Goal: Task Accomplishment & Management: Use online tool/utility

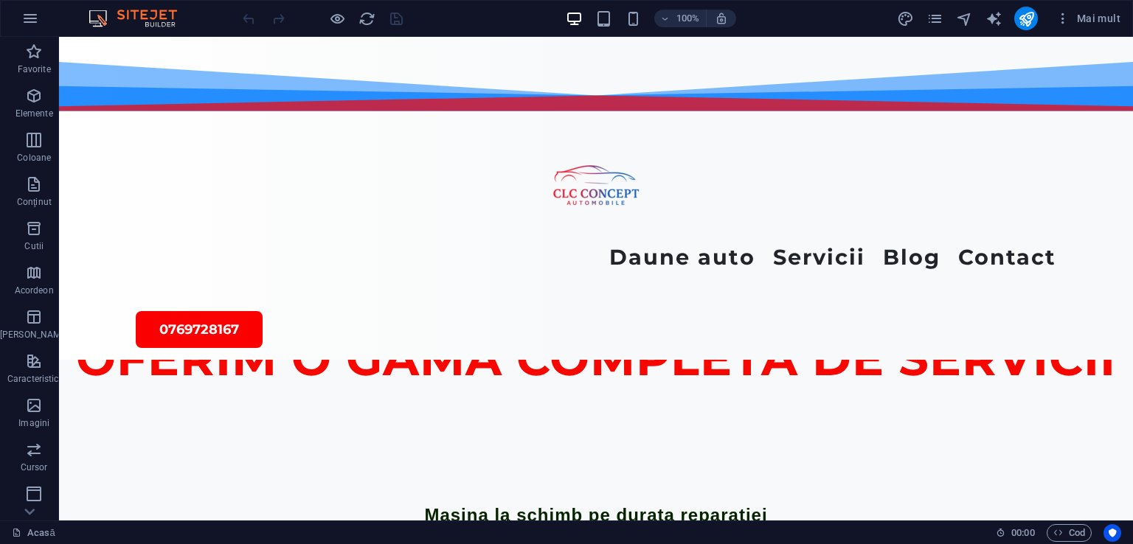
scroll to position [2818, 0]
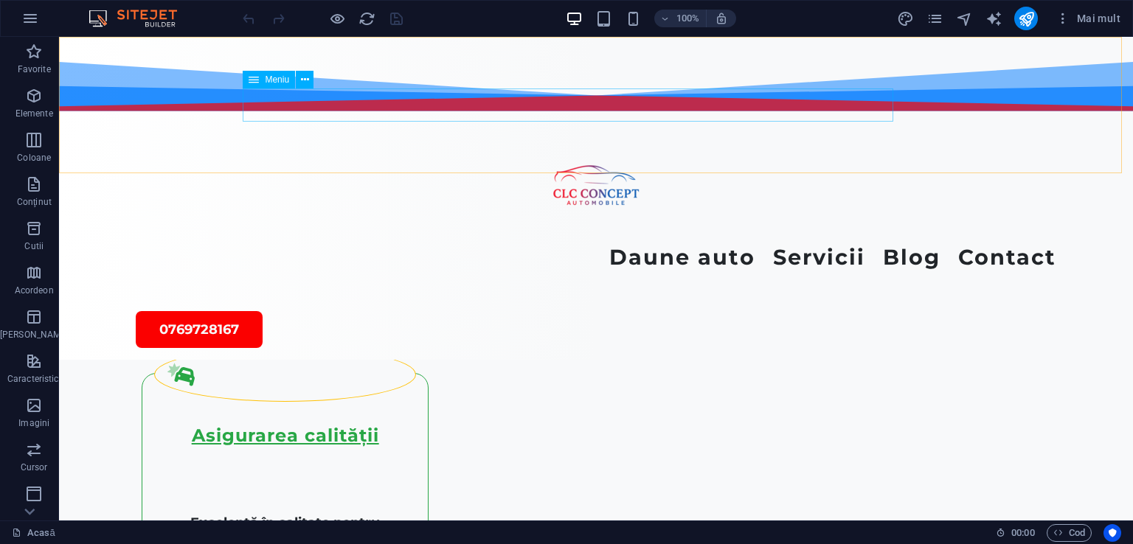
click at [851, 241] on nav "Daune auto Constatari Daune [PERSON_NAME] Constatari Daune Grawe Constatari Dau…" at bounding box center [596, 257] width 921 height 33
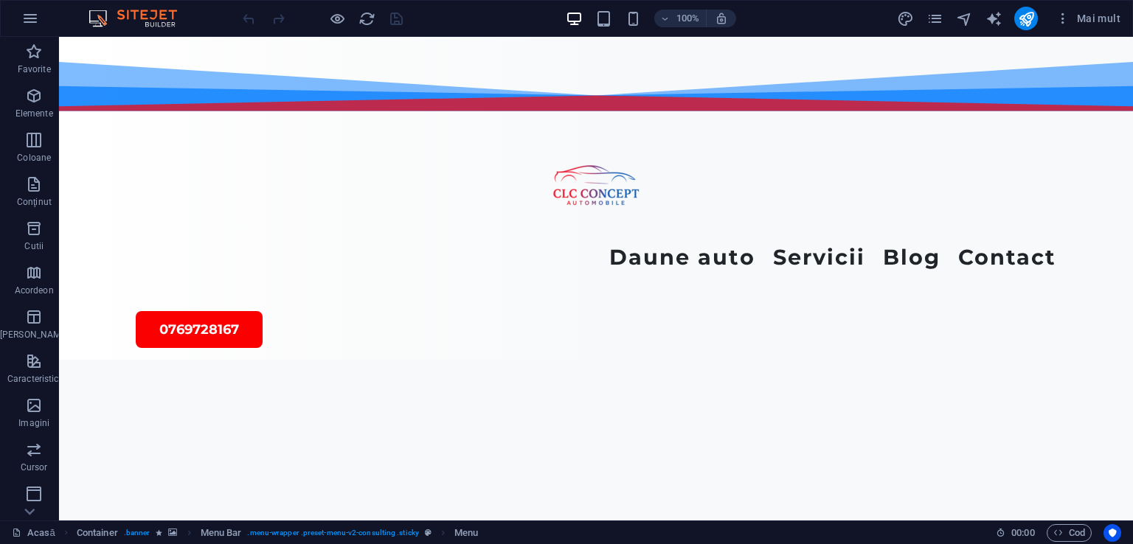
scroll to position [5444, 0]
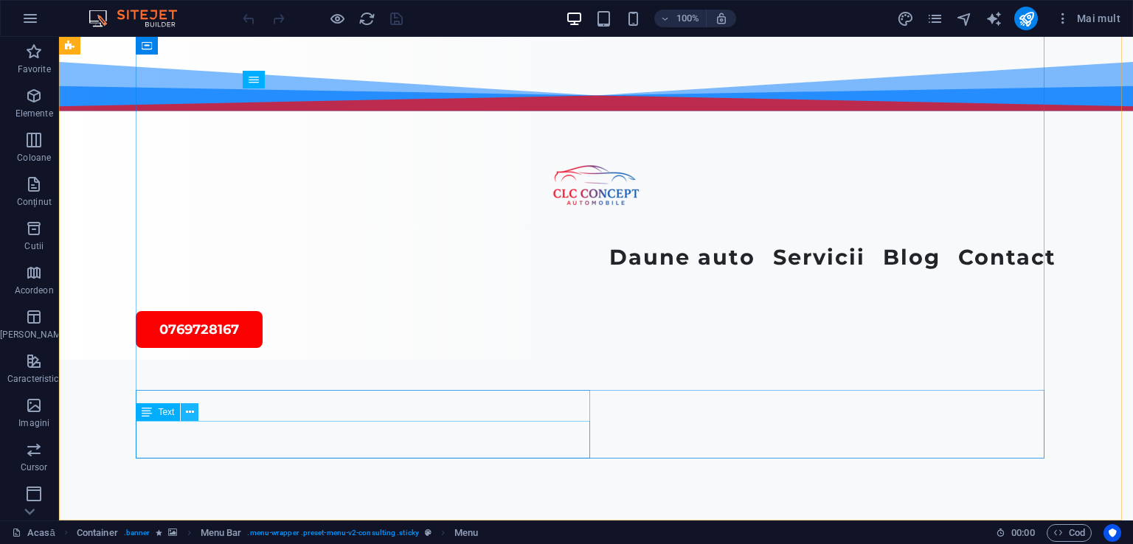
click at [189, 414] on icon at bounding box center [190, 412] width 8 height 15
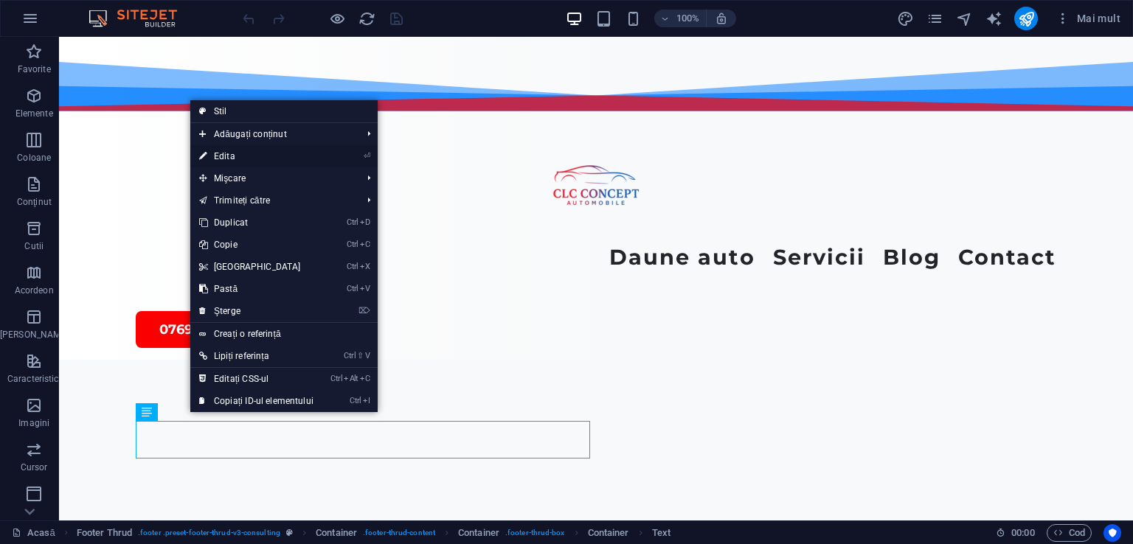
click at [226, 155] on font "Edita" at bounding box center [224, 156] width 21 height 10
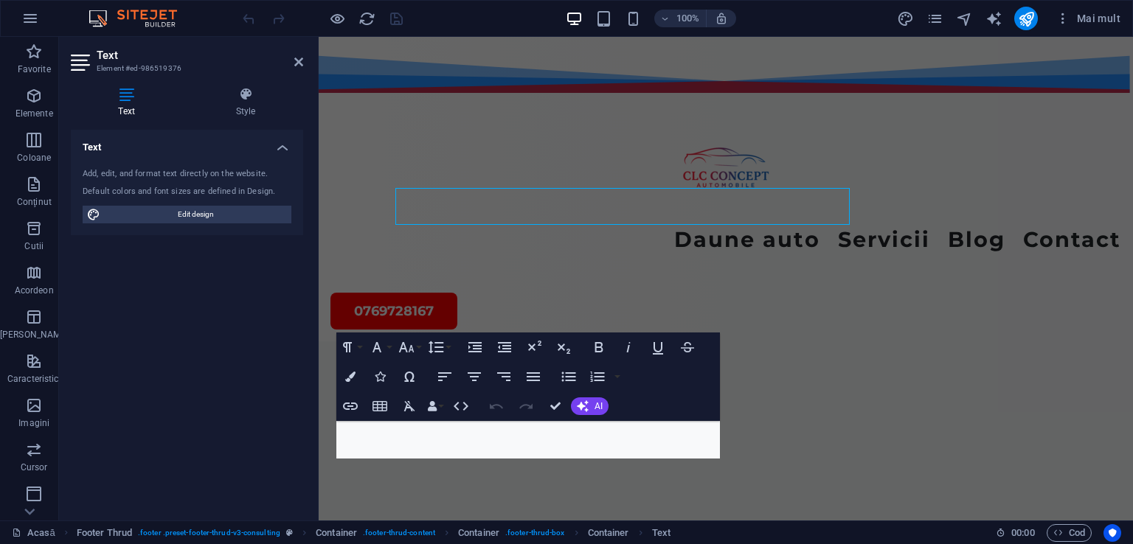
scroll to position [5677, 0]
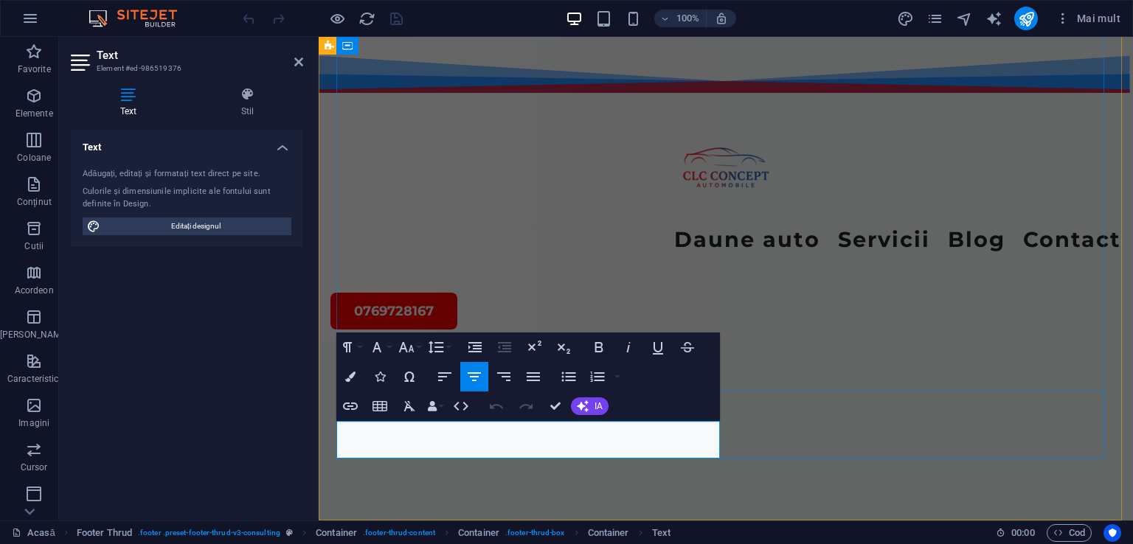
drag, startPoint x: 589, startPoint y: 429, endPoint x: 521, endPoint y: 436, distance: 69.0
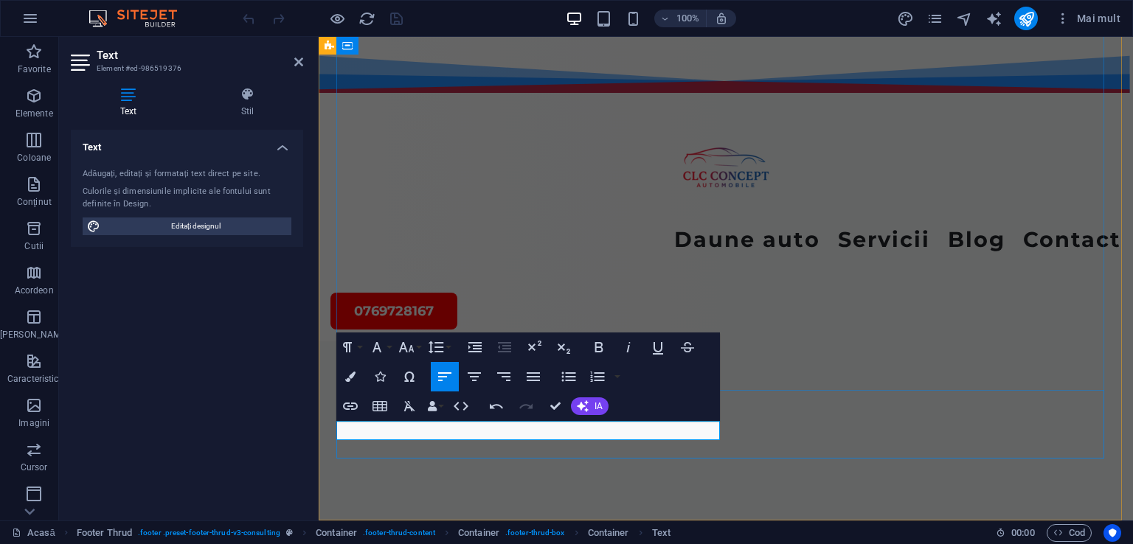
drag, startPoint x: 521, startPoint y: 436, endPoint x: 331, endPoint y: 432, distance: 189.6
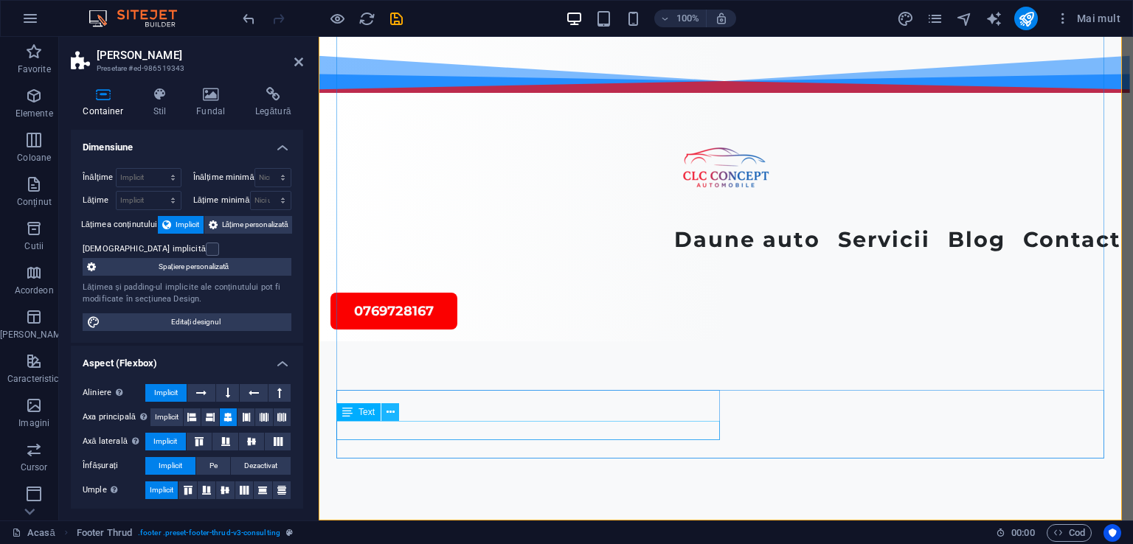
click at [387, 416] on icon at bounding box center [391, 412] width 8 height 15
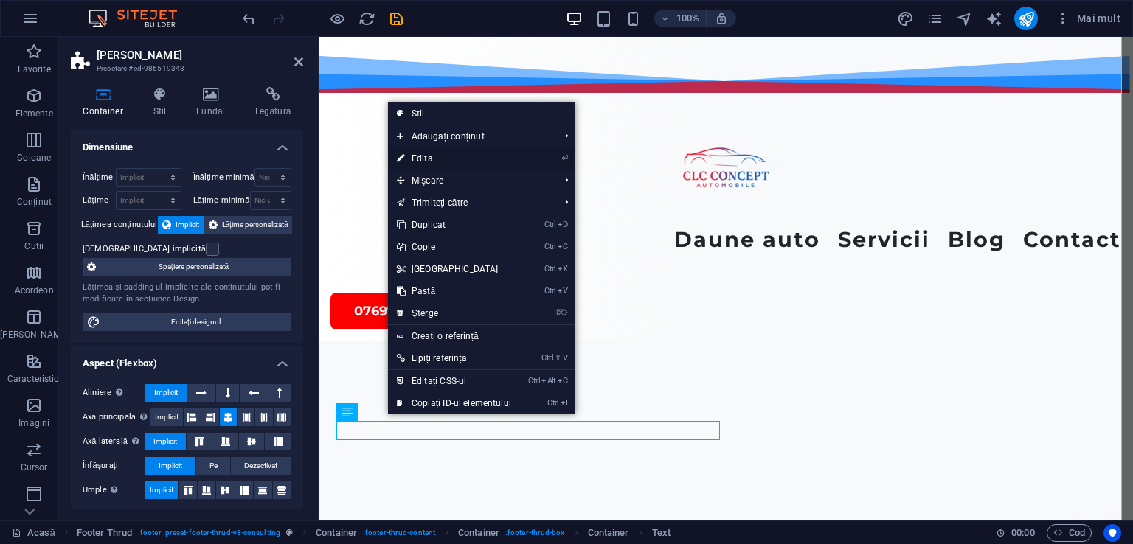
click at [416, 158] on font "Edita" at bounding box center [422, 158] width 21 height 10
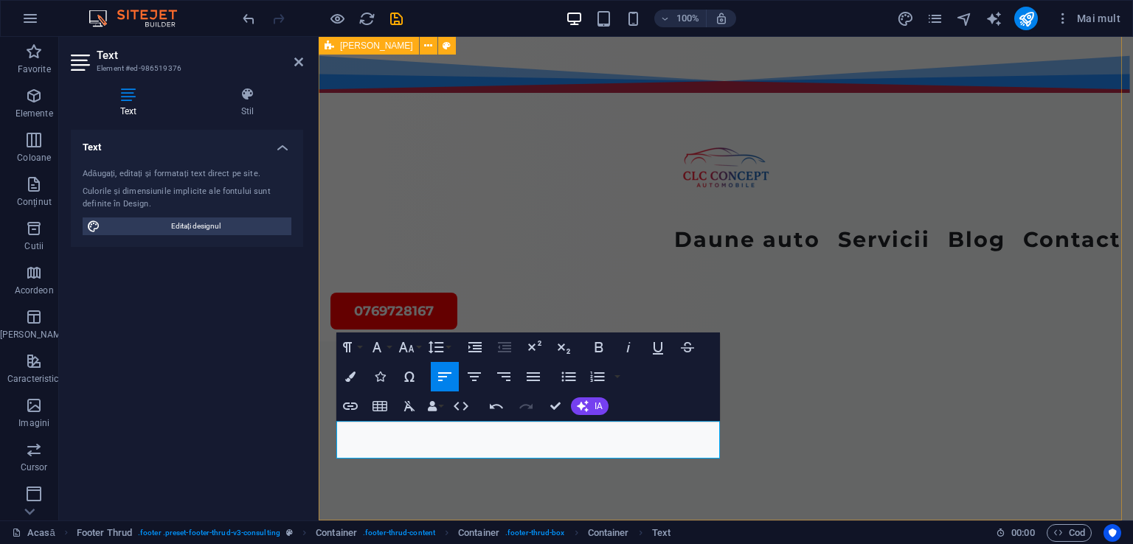
drag, startPoint x: 402, startPoint y: 449, endPoint x: 333, endPoint y: 449, distance: 68.6
click at [356, 373] on button "Culori" at bounding box center [350, 377] width 28 height 30
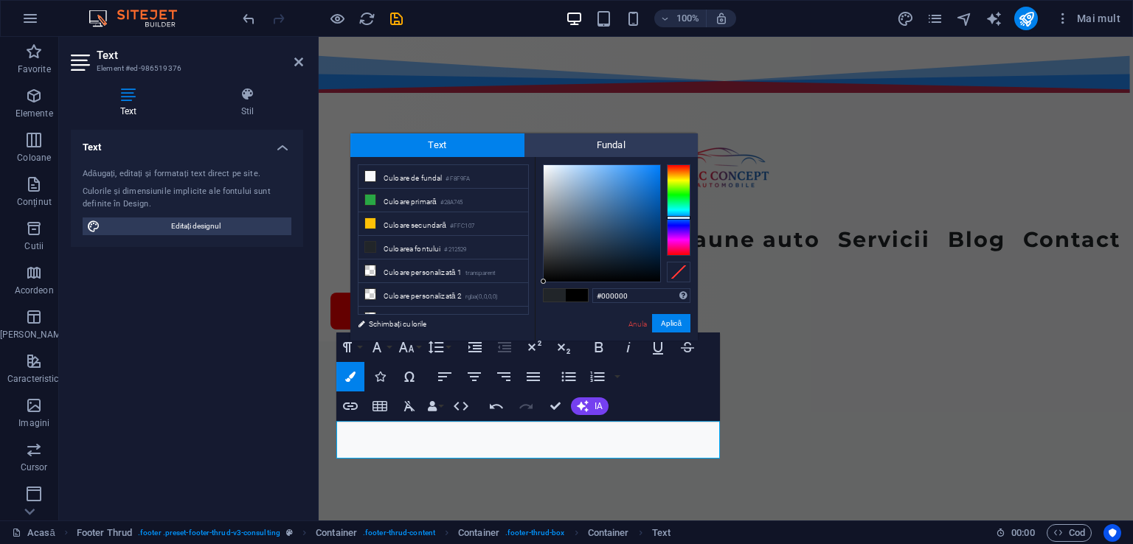
drag, startPoint x: 566, startPoint y: 262, endPoint x: 544, endPoint y: 286, distance: 32.9
click at [544, 286] on div "#000000 Formate acceptate #0852ed rgb(8, 82, 237) rgba(8, 82, 237, 90%) hsv(221…" at bounding box center [616, 356] width 163 height 398
click at [673, 321] on font "Aplică" at bounding box center [671, 323] width 21 height 8
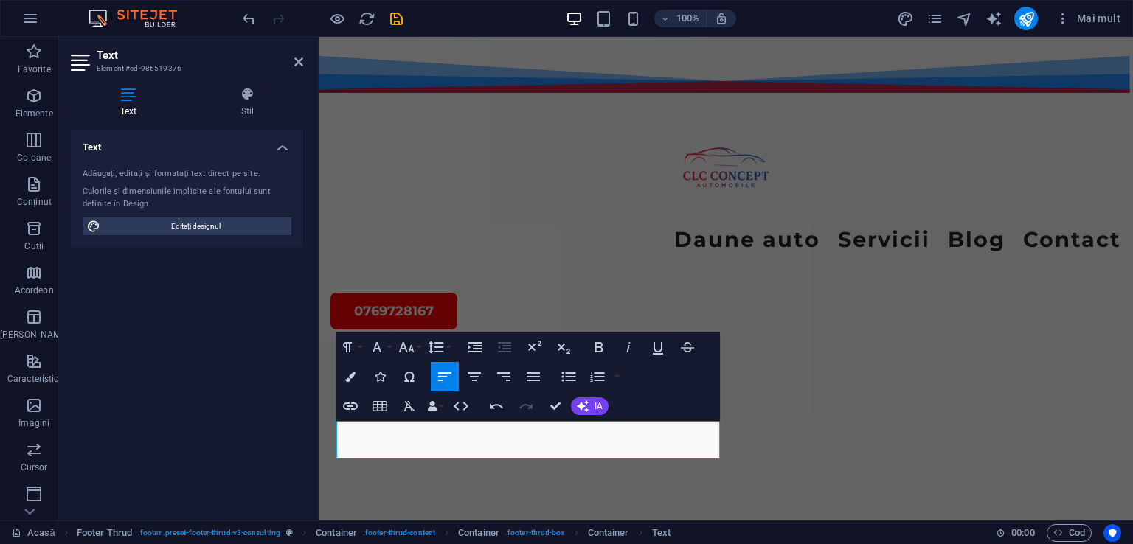
click at [516, 436] on div "H2 Container Container Container Container Distanțier Bara de meniu Cursor Cont…" at bounding box center [726, 279] width 814 height 484
drag, startPoint x: 413, startPoint y: 452, endPoint x: 332, endPoint y: 462, distance: 81.7
click at [347, 375] on icon "button" at bounding box center [350, 377] width 10 height 10
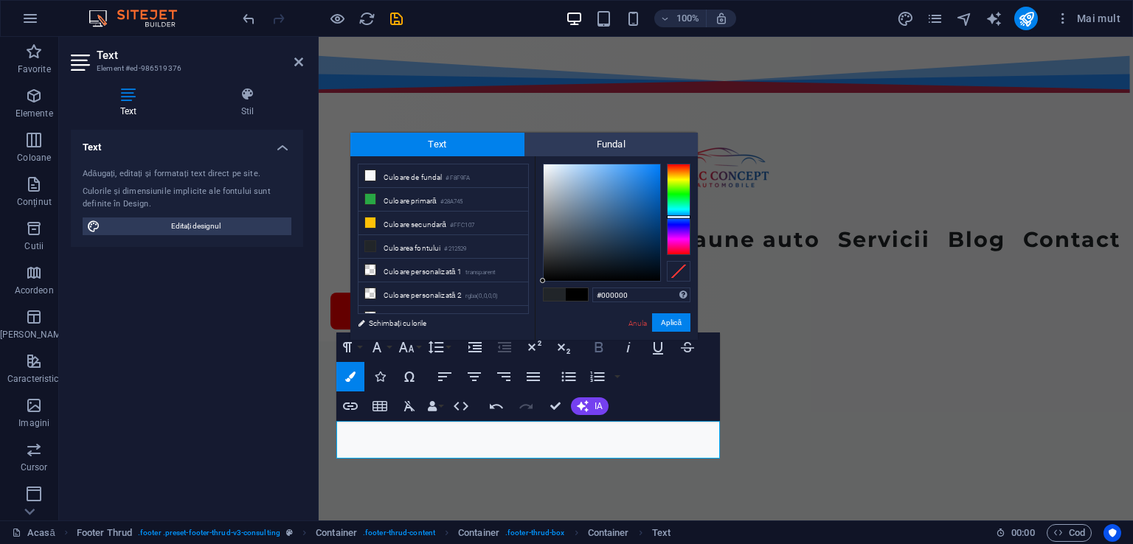
click at [596, 348] on icon "button" at bounding box center [599, 347] width 8 height 10
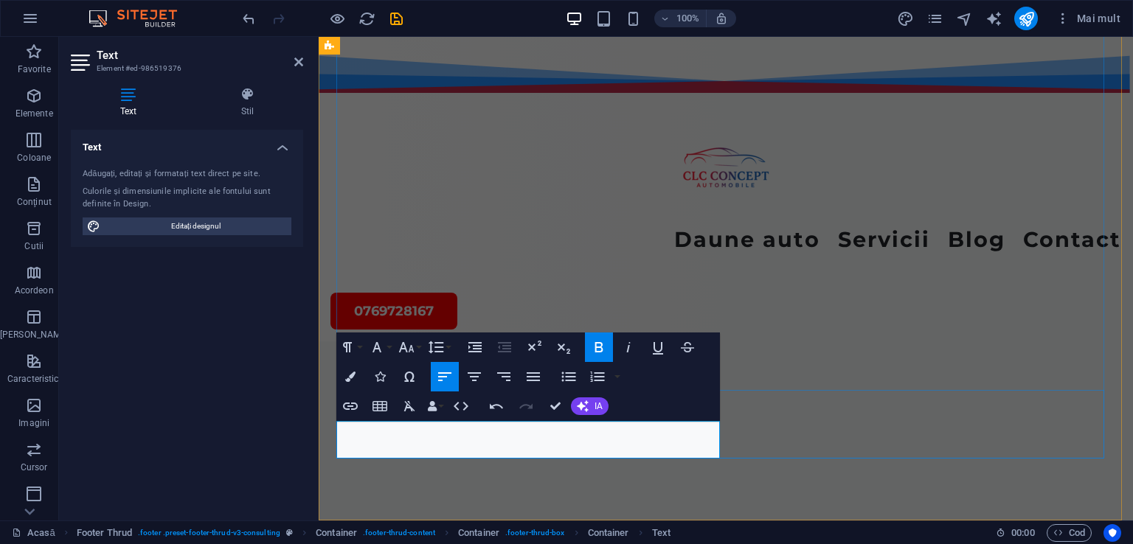
drag, startPoint x: 531, startPoint y: 428, endPoint x: 333, endPoint y: 431, distance: 197.7
click at [354, 375] on icon "button" at bounding box center [350, 377] width 10 height 10
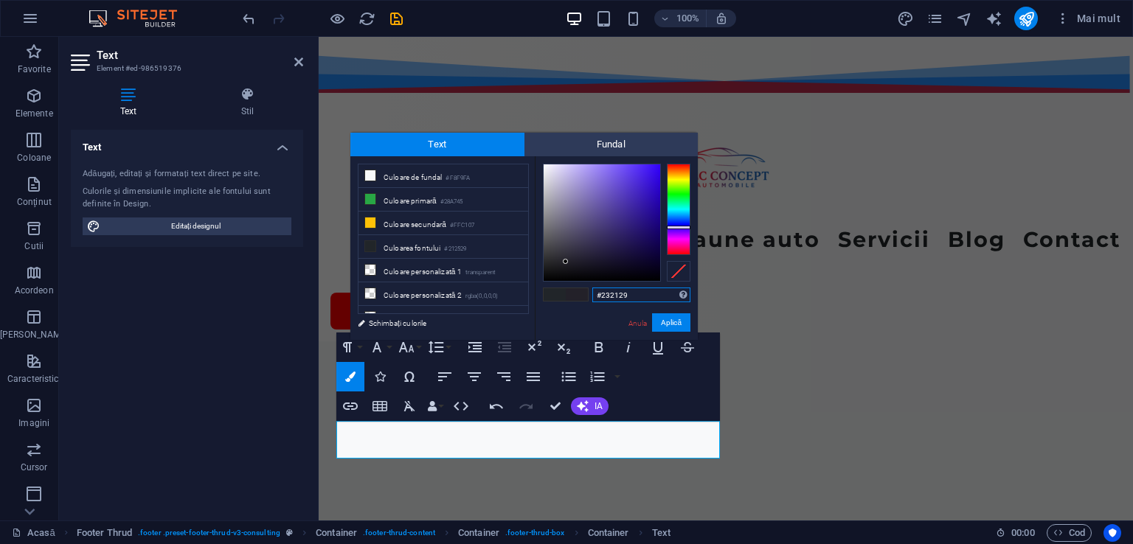
drag, startPoint x: 682, startPoint y: 215, endPoint x: 682, endPoint y: 227, distance: 11.8
click at [682, 227] on div at bounding box center [679, 228] width 24 height 4
drag, startPoint x: 564, startPoint y: 260, endPoint x: 664, endPoint y: 203, distance: 115.6
click at [664, 203] on div at bounding box center [617, 223] width 148 height 118
click at [657, 203] on div at bounding box center [656, 202] width 5 height 5
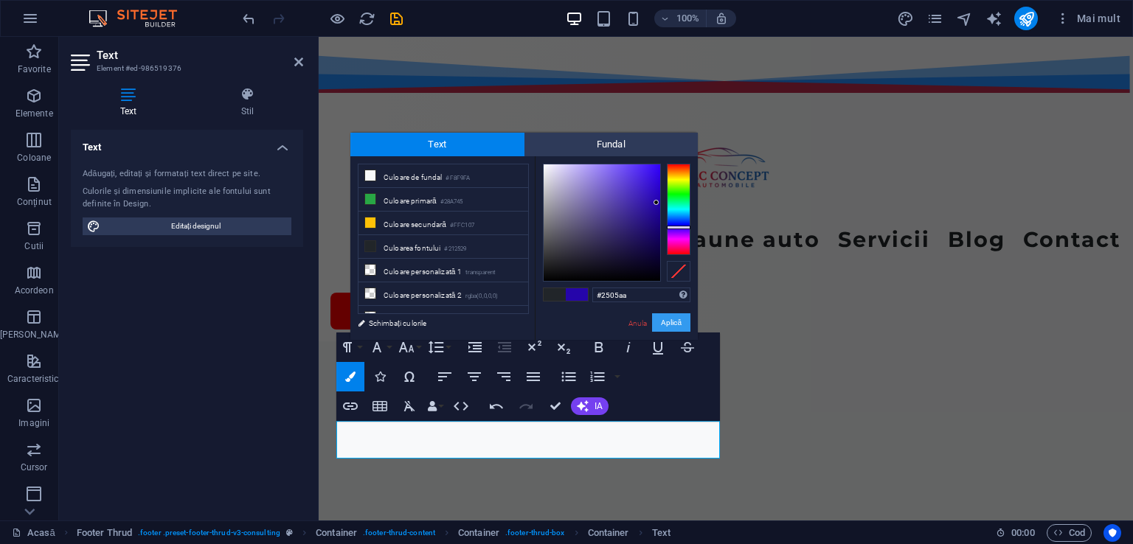
click at [673, 322] on font "Aplică" at bounding box center [671, 323] width 21 height 8
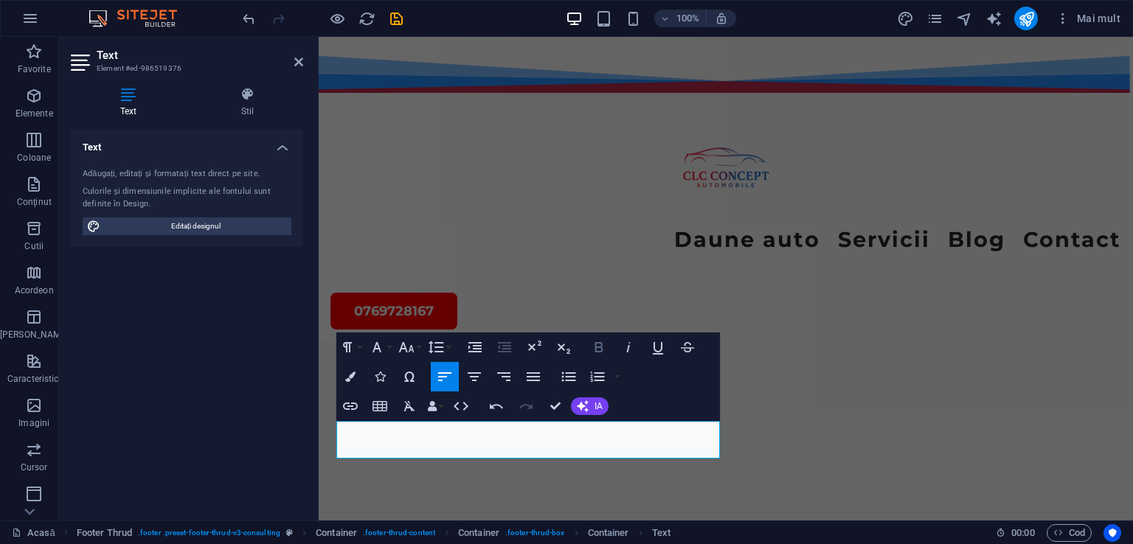
click at [596, 342] on icon "button" at bounding box center [599, 348] width 18 height 18
drag, startPoint x: 444, startPoint y: 448, endPoint x: 330, endPoint y: 452, distance: 113.7
click at [353, 381] on icon "button" at bounding box center [350, 377] width 10 height 10
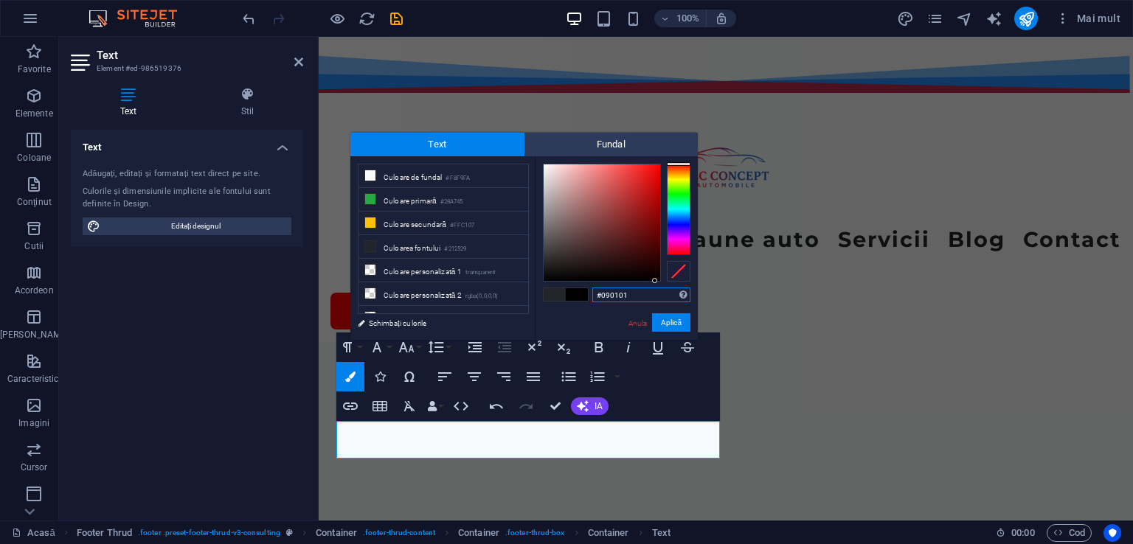
type input "#000000"
drag, startPoint x: 541, startPoint y: 280, endPoint x: 660, endPoint y: 283, distance: 118.8
click at [660, 283] on div "#000000 Formate acceptate #0852ed rgb(8, 82, 237) rgba(8, 82, 237, 90%) hsv(221…" at bounding box center [616, 355] width 163 height 398
click at [670, 325] on font "Aplică" at bounding box center [671, 323] width 21 height 8
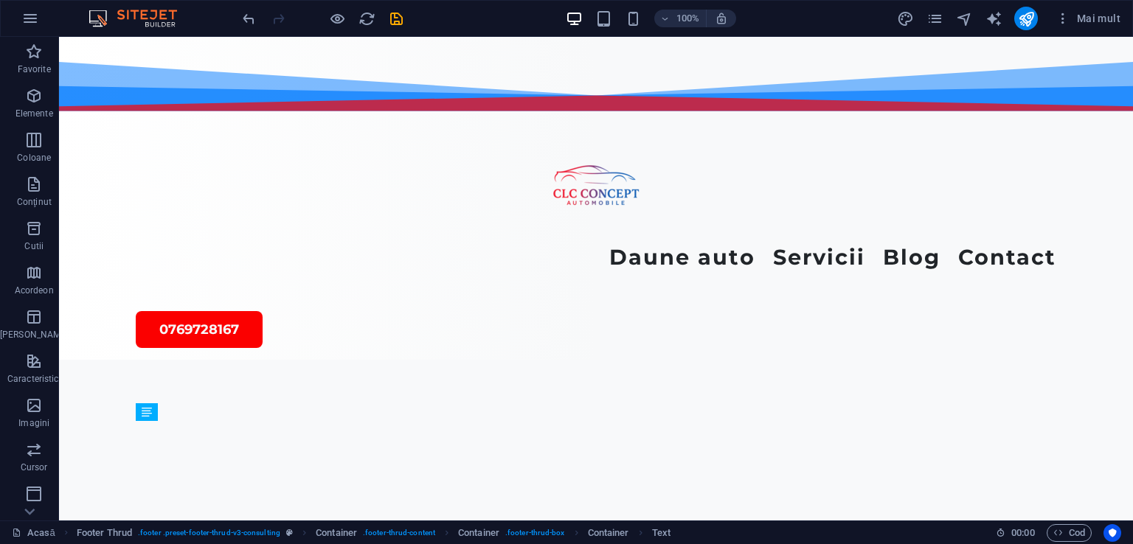
scroll to position [5444, 0]
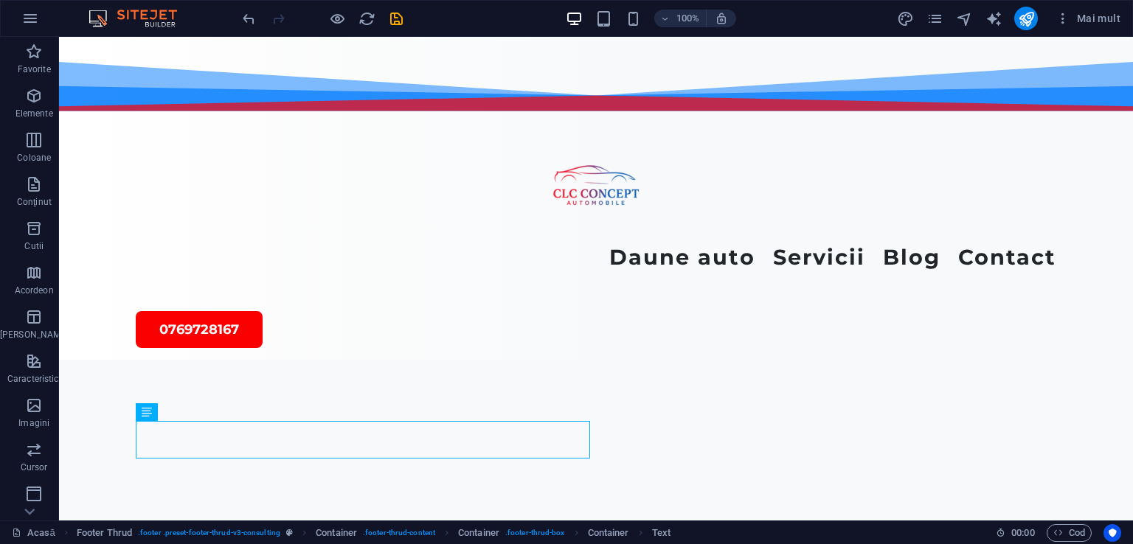
click at [558, 368] on div "H2 Container Container Container Container Distanțier Bara de meniu Cursor Cont…" at bounding box center [596, 279] width 1074 height 484
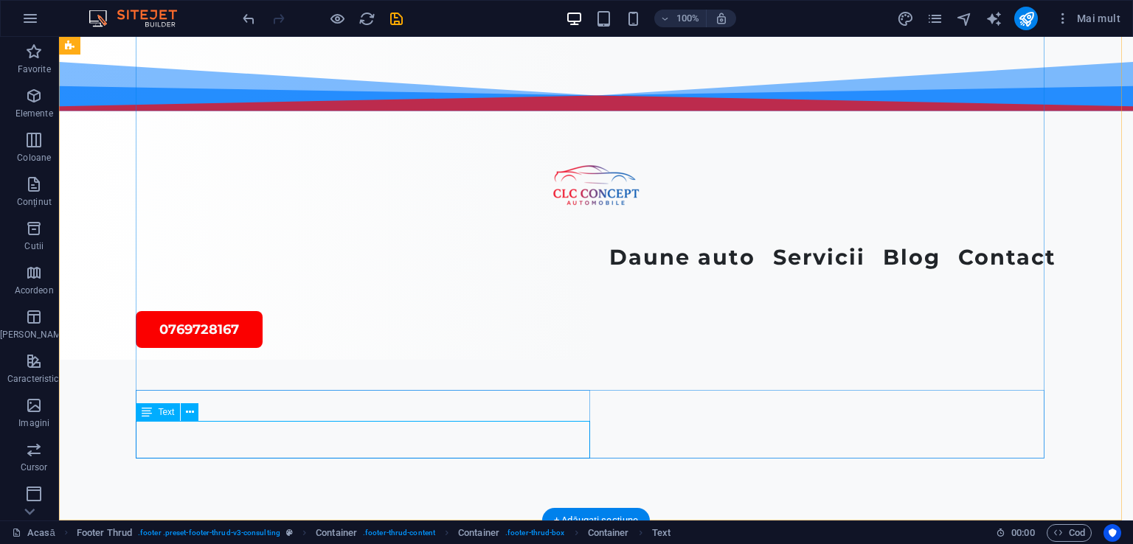
click at [192, 414] on icon at bounding box center [190, 412] width 8 height 15
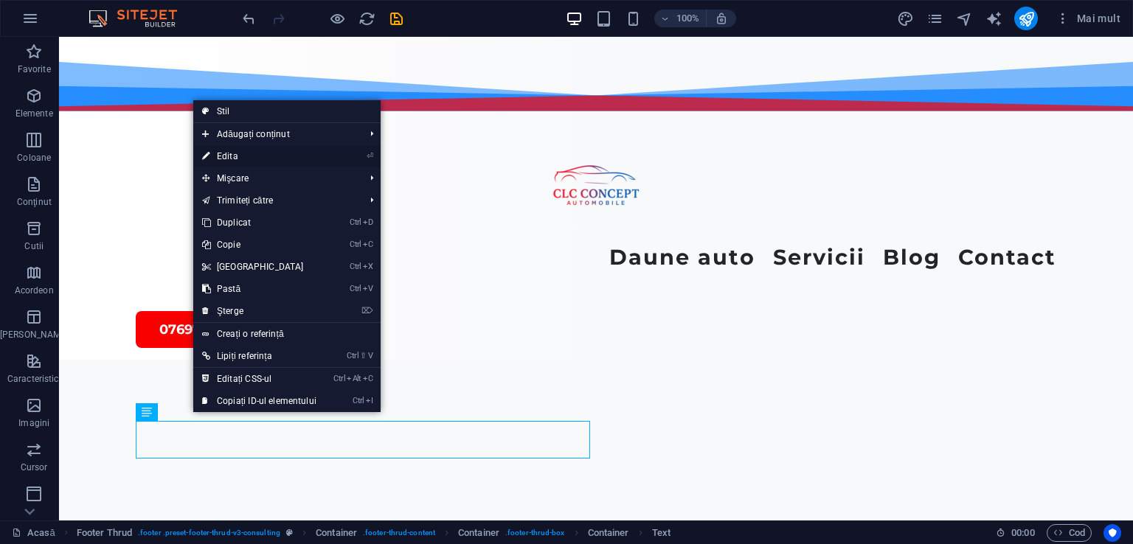
click at [232, 157] on font "Edita" at bounding box center [227, 156] width 21 height 10
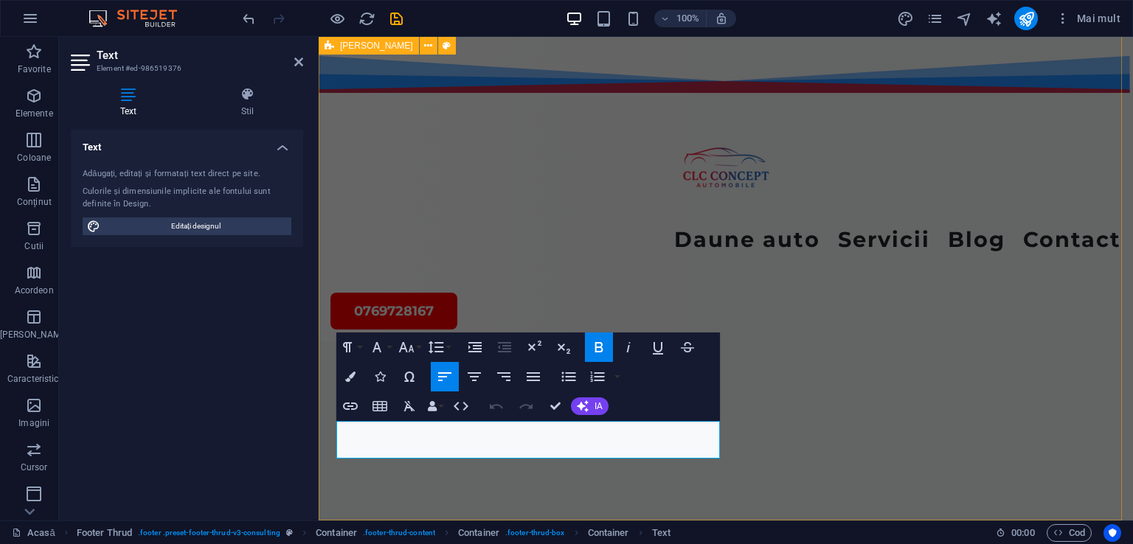
drag, startPoint x: 420, startPoint y: 448, endPoint x: 330, endPoint y: 454, distance: 90.2
click at [353, 376] on icon "button" at bounding box center [350, 377] width 10 height 10
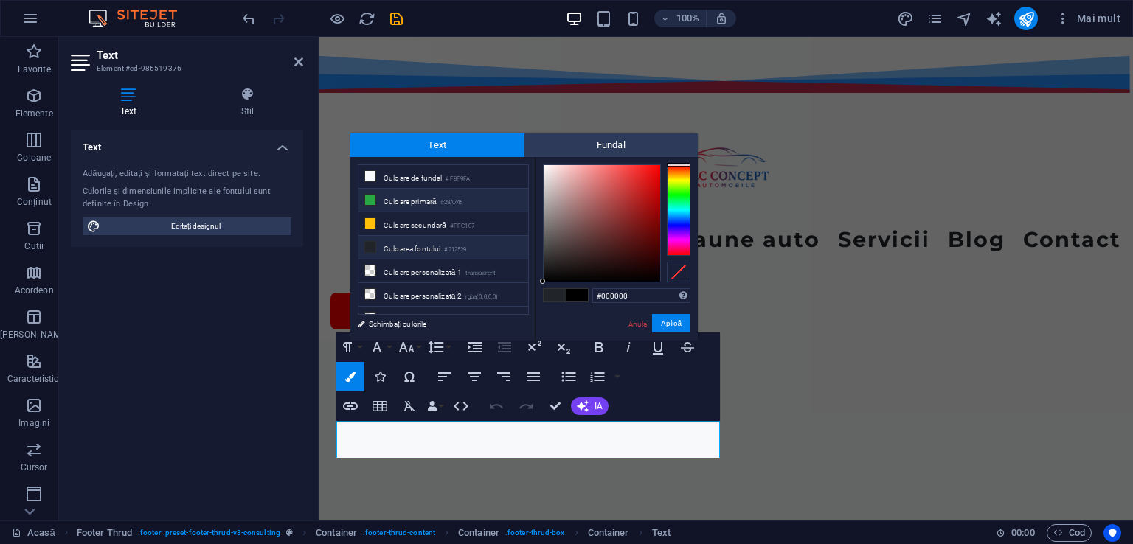
click at [374, 204] on icon at bounding box center [370, 200] width 10 height 10
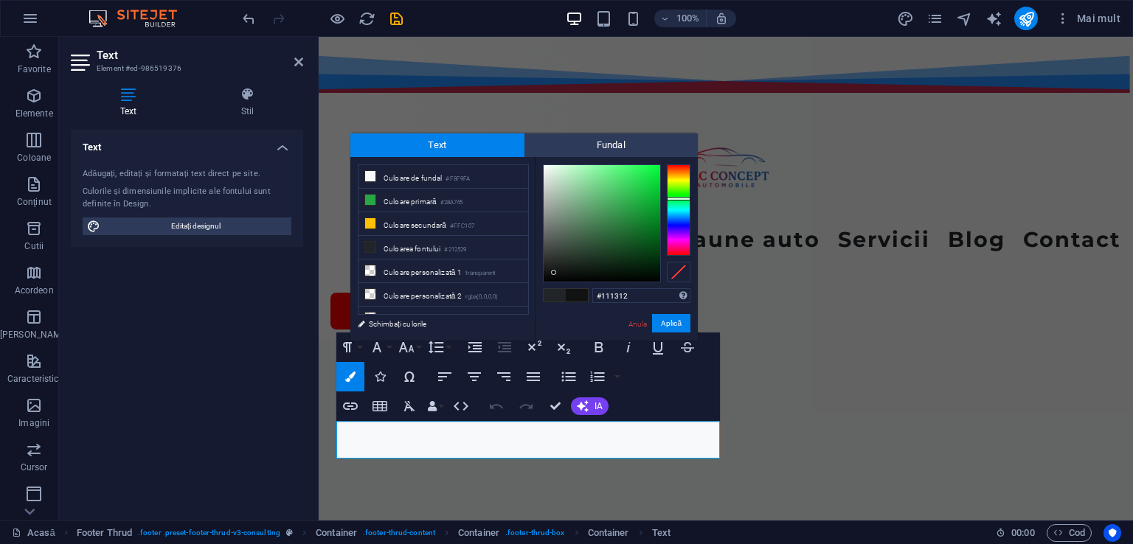
type input "#131513"
drag, startPoint x: 631, startPoint y: 204, endPoint x: 553, endPoint y: 272, distance: 104.0
click at [553, 272] on div at bounding box center [553, 272] width 5 height 5
click at [669, 324] on font "Aplică" at bounding box center [671, 323] width 21 height 8
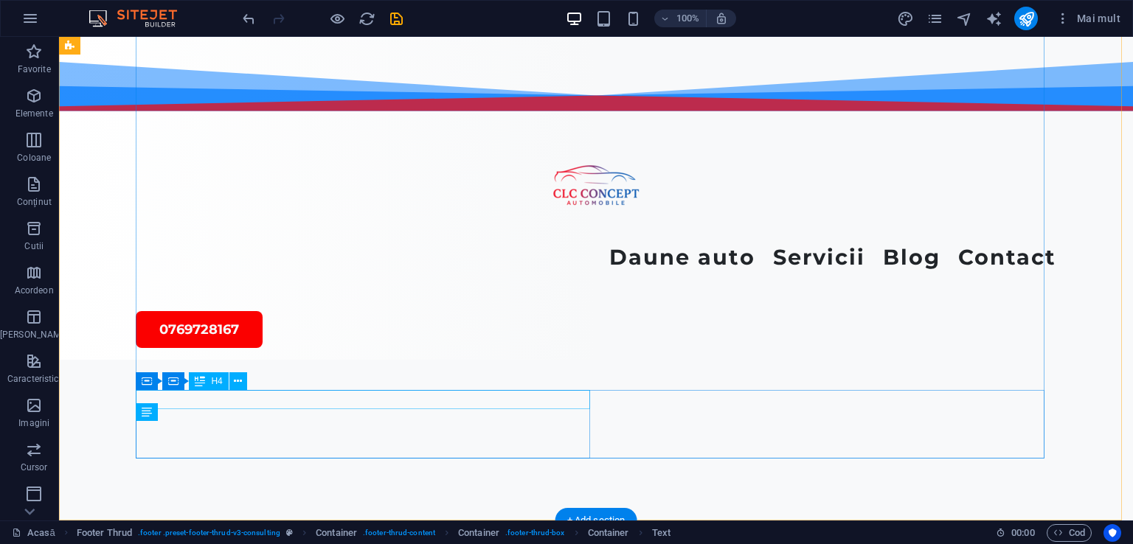
scroll to position [5444, 0]
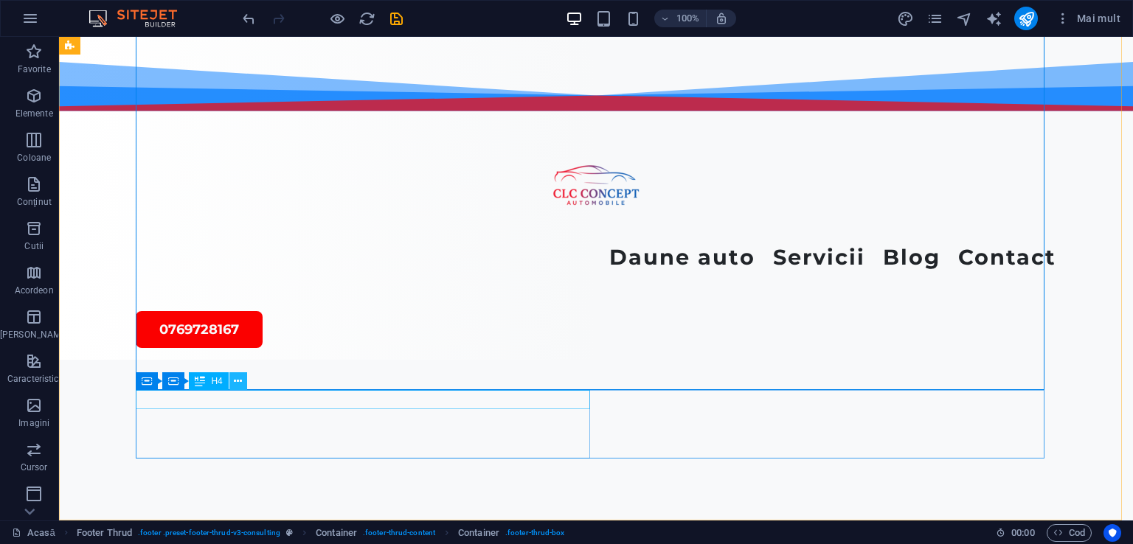
click at [238, 381] on icon at bounding box center [238, 381] width 8 height 15
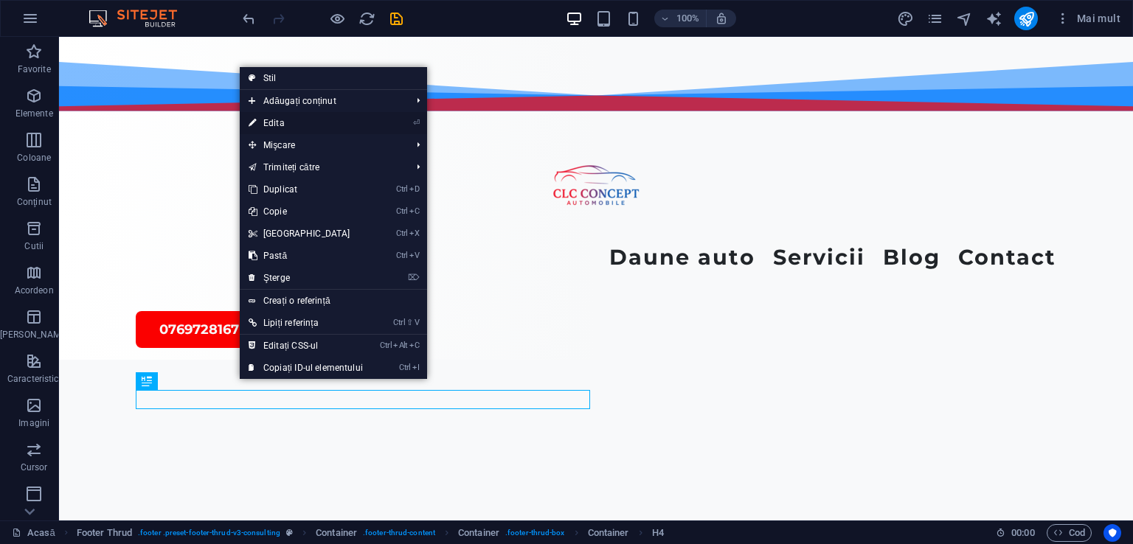
click at [271, 123] on font "Edita" at bounding box center [273, 123] width 21 height 10
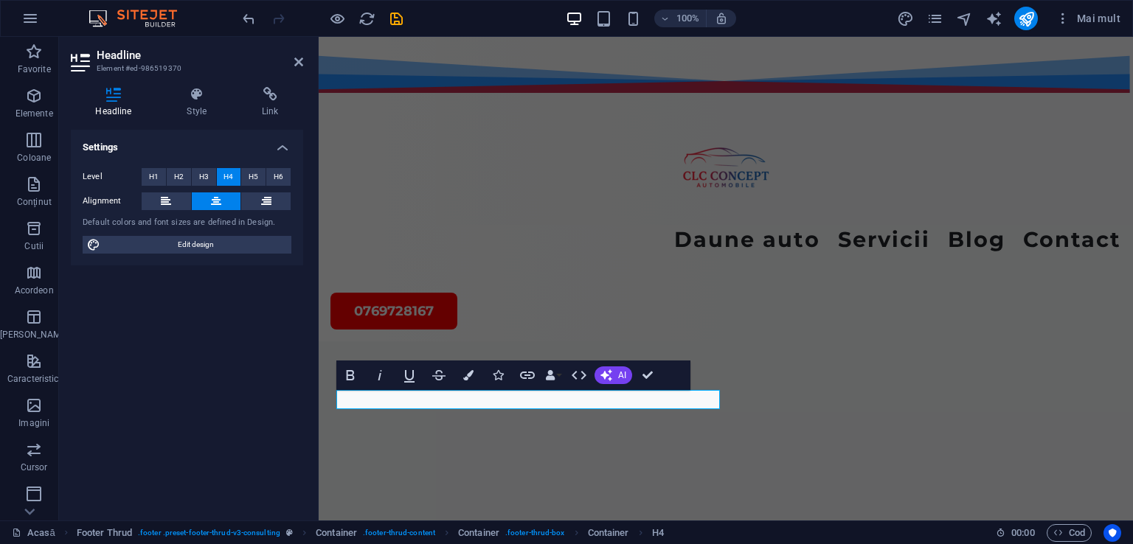
scroll to position [5677, 0]
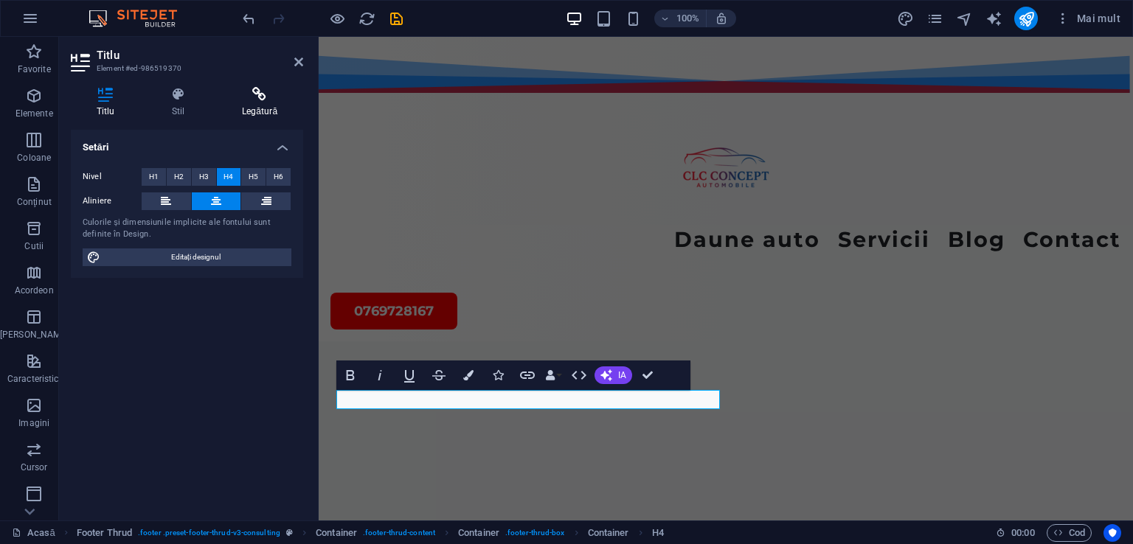
click at [258, 101] on icon at bounding box center [259, 94] width 87 height 15
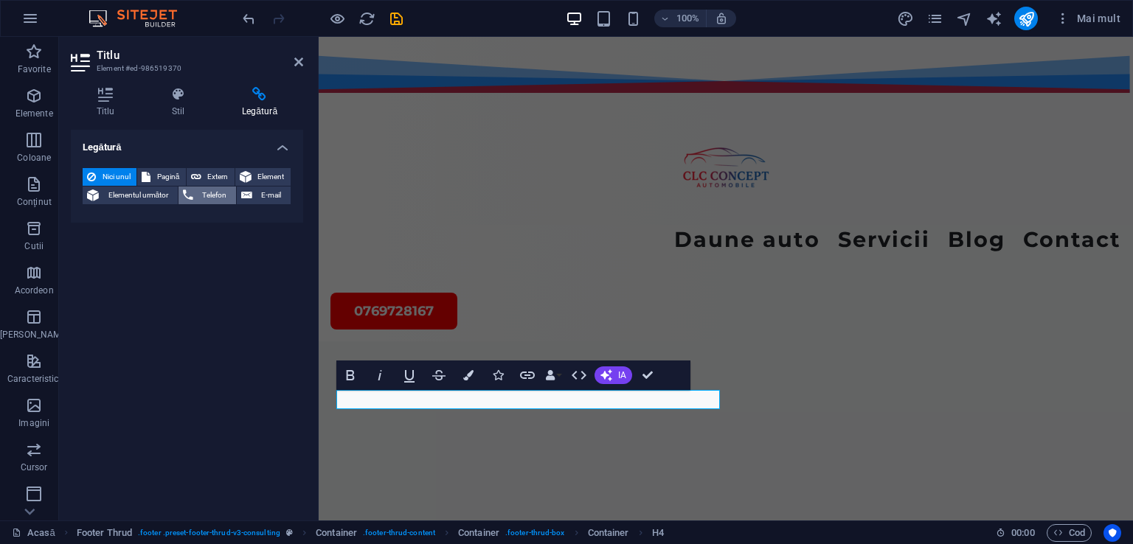
click at [209, 187] on span "Telefon" at bounding box center [215, 196] width 34 height 18
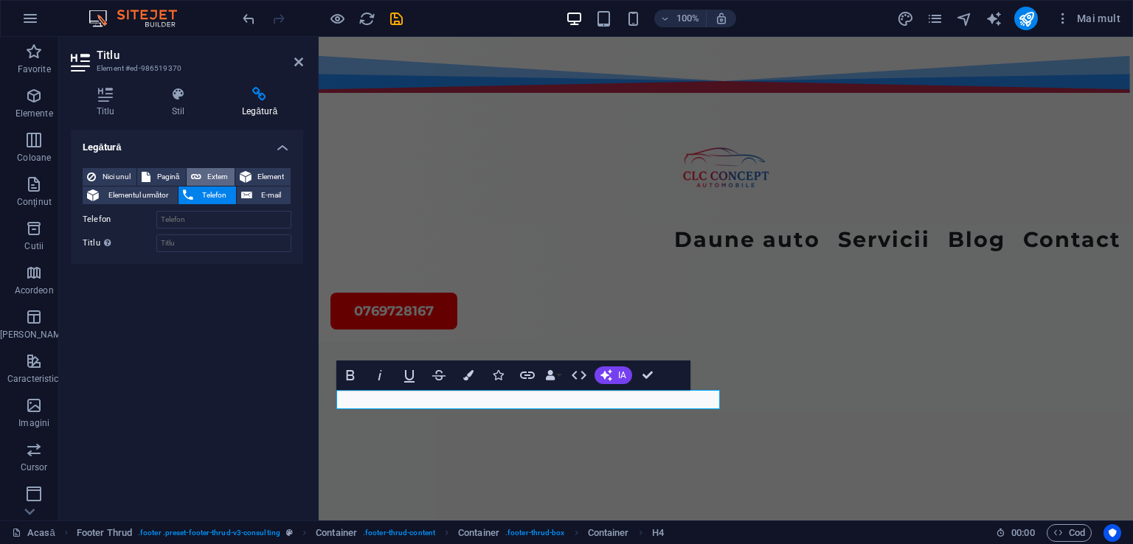
click at [220, 176] on font "Extern" at bounding box center [217, 177] width 21 height 8
select select "blank"
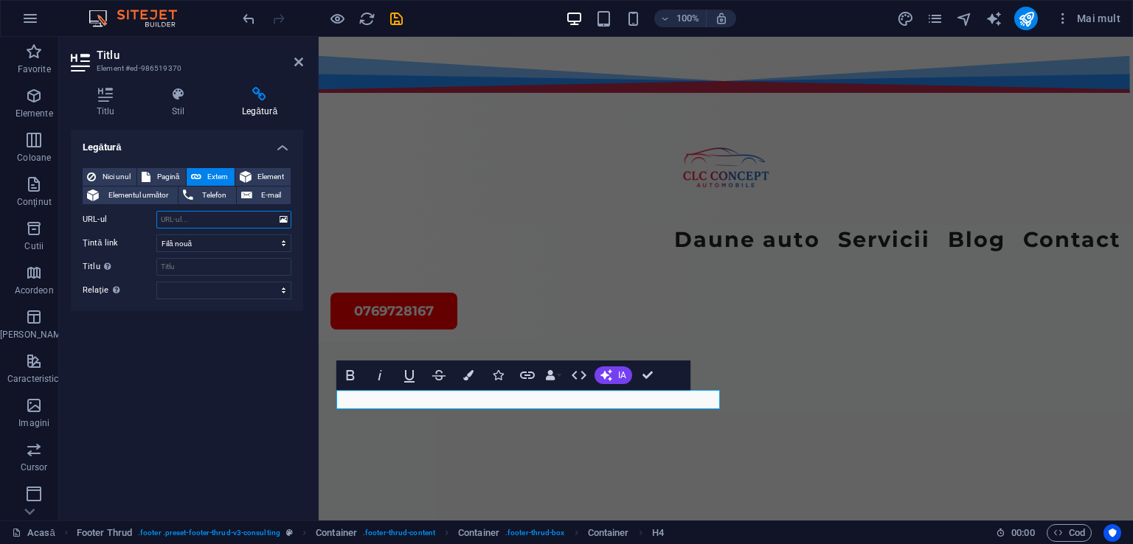
paste input "[URL][DOMAIN_NAME]"
type input "[URL][DOMAIN_NAME]"
click at [280, 240] on select "Filă nouă Aceeași filă Suprapunere" at bounding box center [223, 244] width 135 height 18
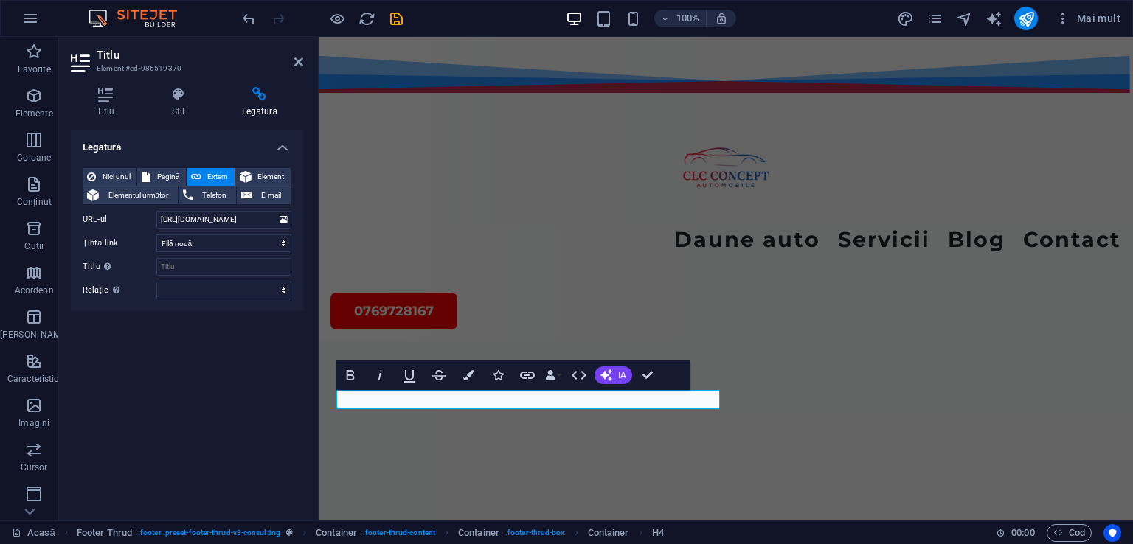
click at [302, 255] on div "Nici unul Pagină Extern Element Elementul următor Telefon E-mail Pagină Acasă D…" at bounding box center [187, 233] width 232 height 155
click at [190, 266] on input "Titlu Descrierea suplimentară a linkului nu trebuie să fie aceeași cu textul li…" at bounding box center [223, 267] width 135 height 18
type input "V"
type input "Vizitati-ne"
click at [302, 63] on icon at bounding box center [298, 62] width 9 height 12
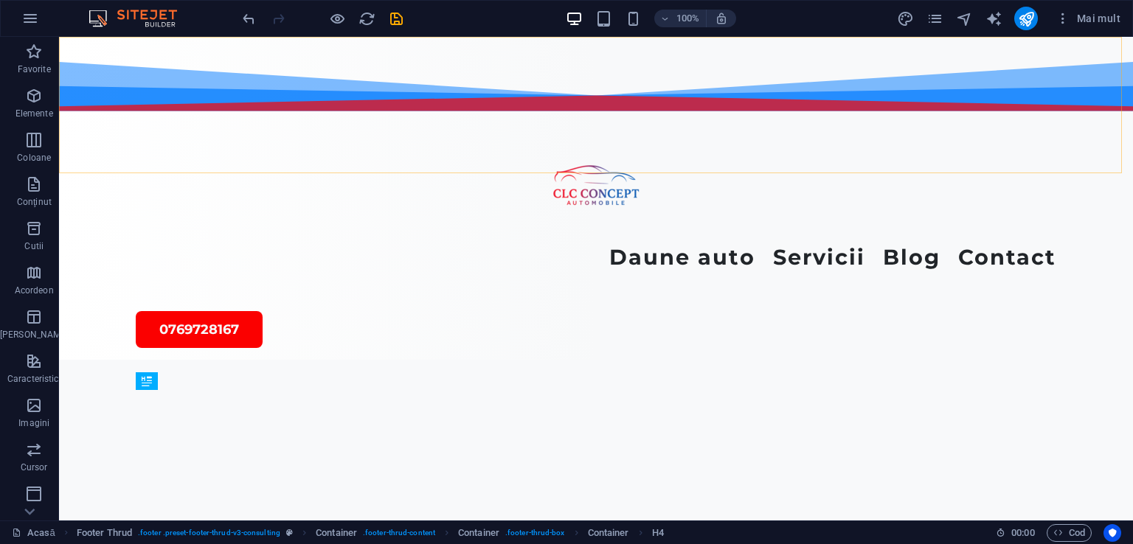
scroll to position [5444, 0]
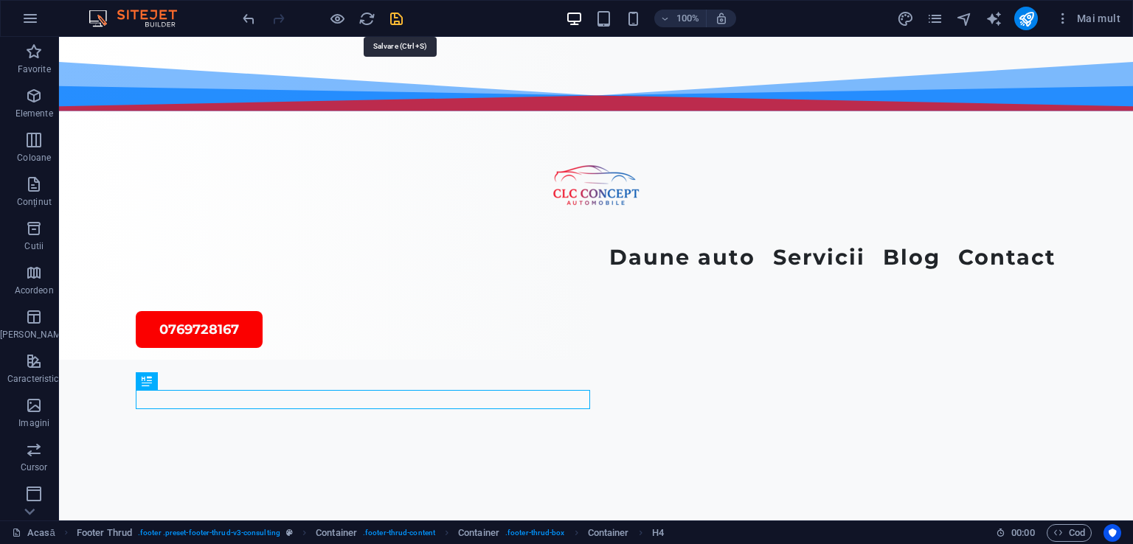
click at [391, 13] on icon "salva" at bounding box center [396, 18] width 17 height 17
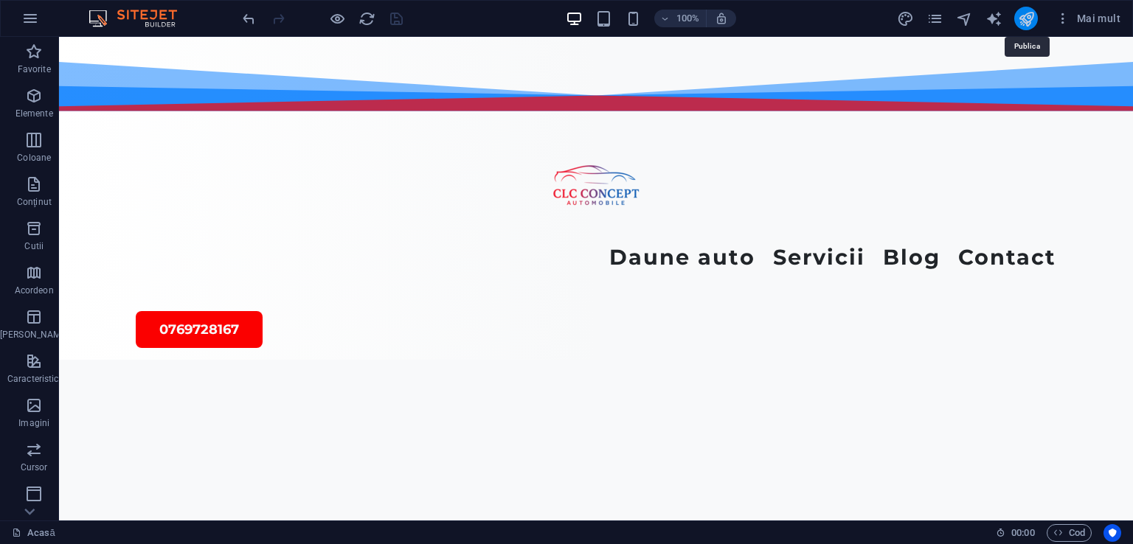
click at [1024, 15] on icon "publica" at bounding box center [1026, 18] width 17 height 17
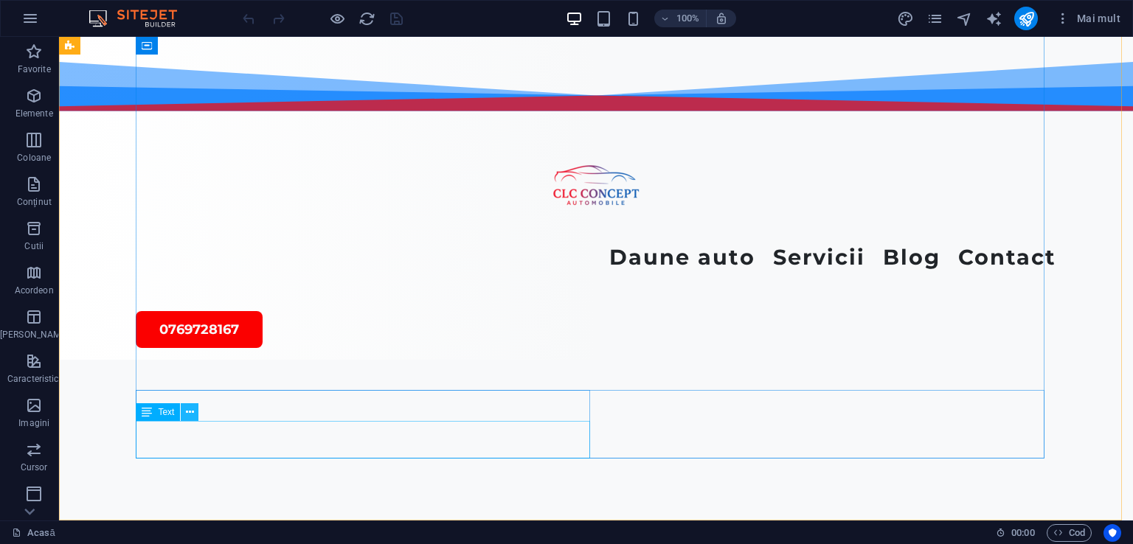
click at [189, 409] on icon at bounding box center [190, 412] width 8 height 15
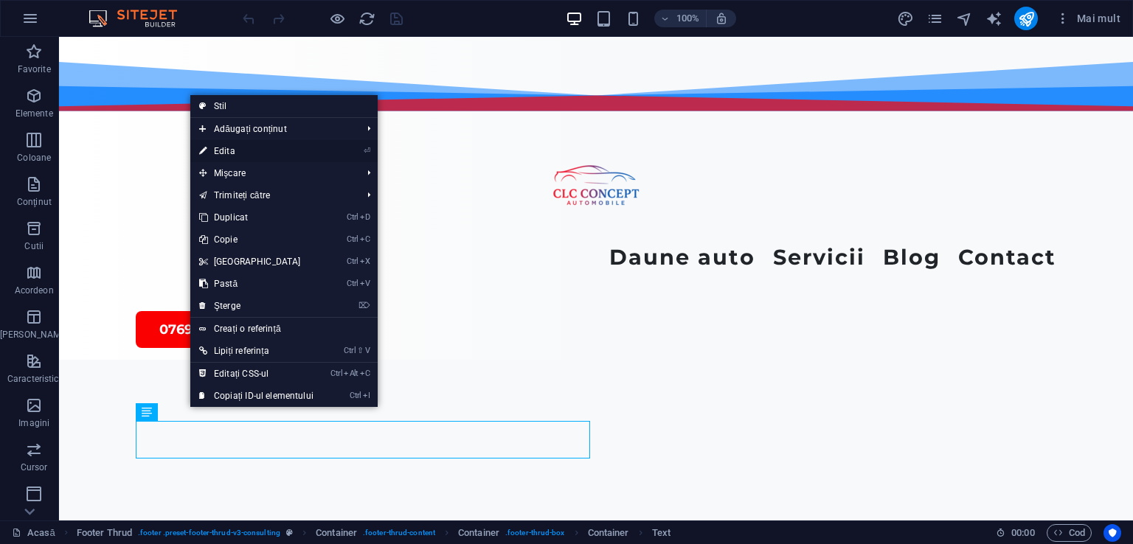
click at [215, 151] on font "Edita" at bounding box center [224, 151] width 21 height 10
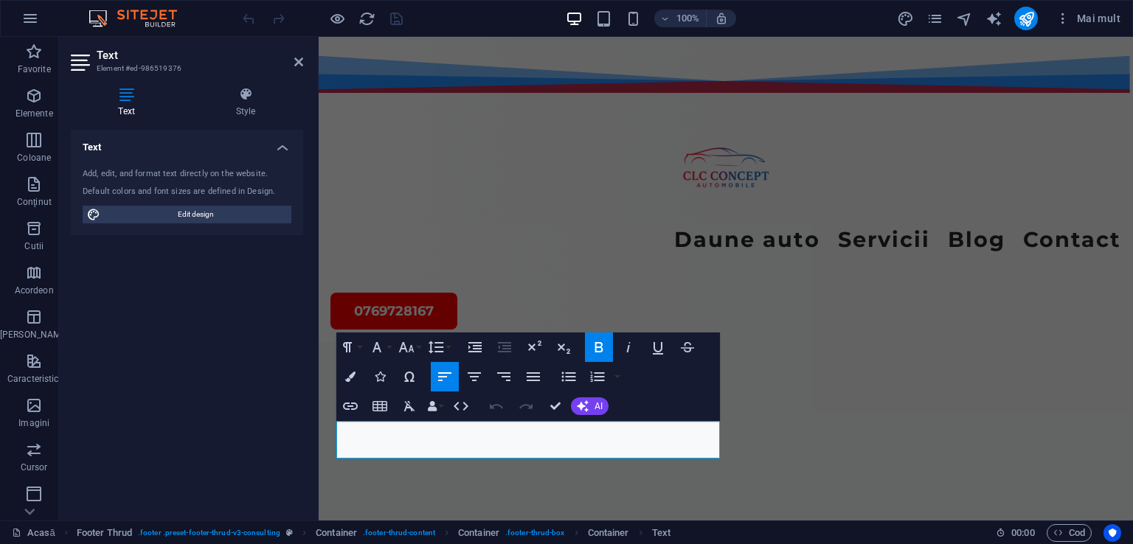
scroll to position [5677, 0]
click at [350, 403] on icon "button" at bounding box center [351, 407] width 18 height 18
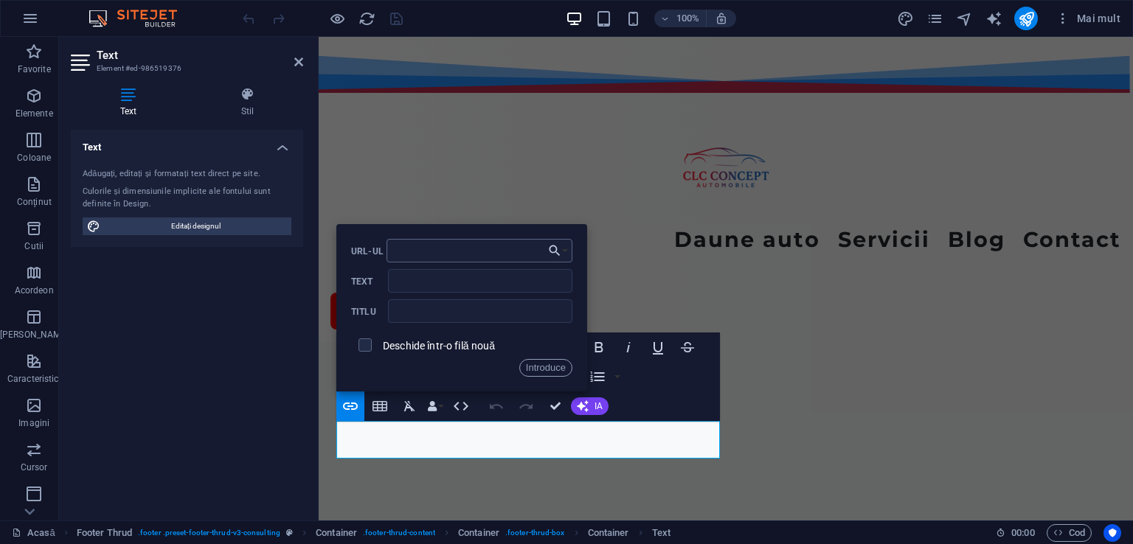
click at [428, 257] on input "URL-ul" at bounding box center [480, 251] width 186 height 24
type input "[URL][DOMAIN_NAME]"
click at [535, 370] on font "Introduce" at bounding box center [546, 367] width 40 height 11
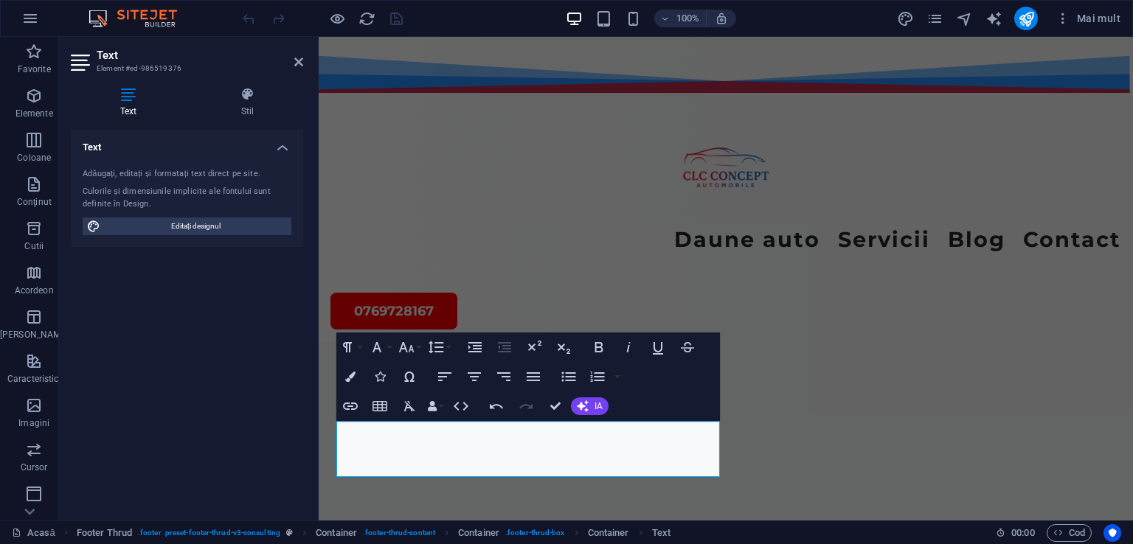
scroll to position [0, 0]
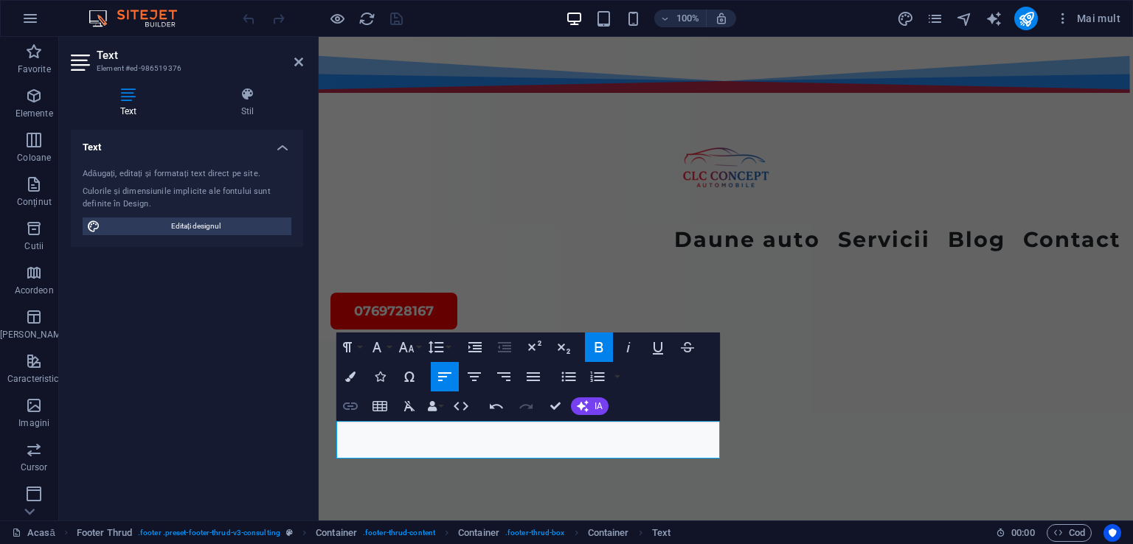
click at [346, 403] on icon "button" at bounding box center [350, 406] width 15 height 7
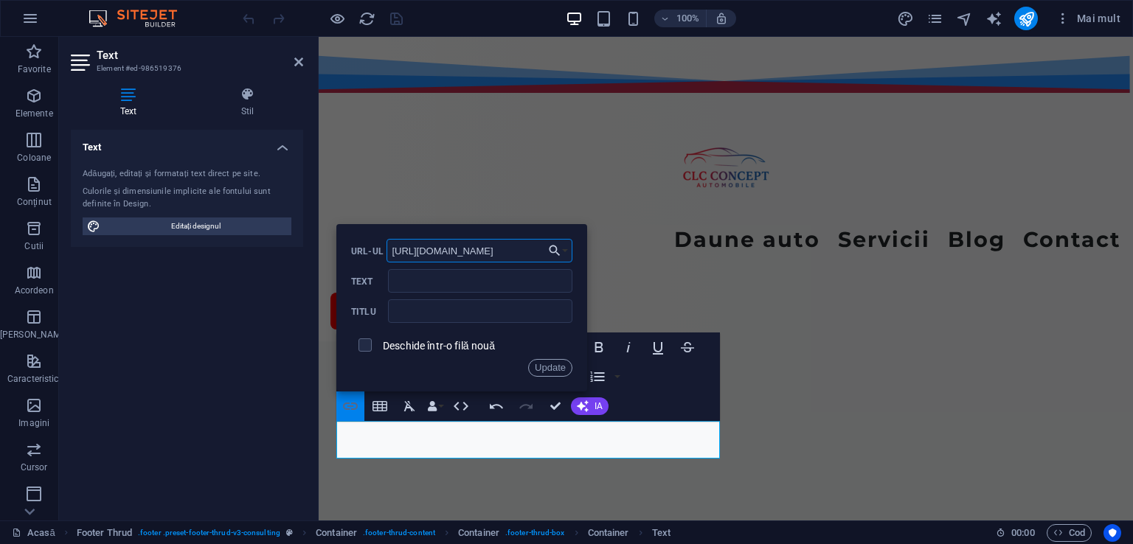
scroll to position [0, 44]
click at [530, 367] on font "Actualizare" at bounding box center [542, 367] width 47 height 11
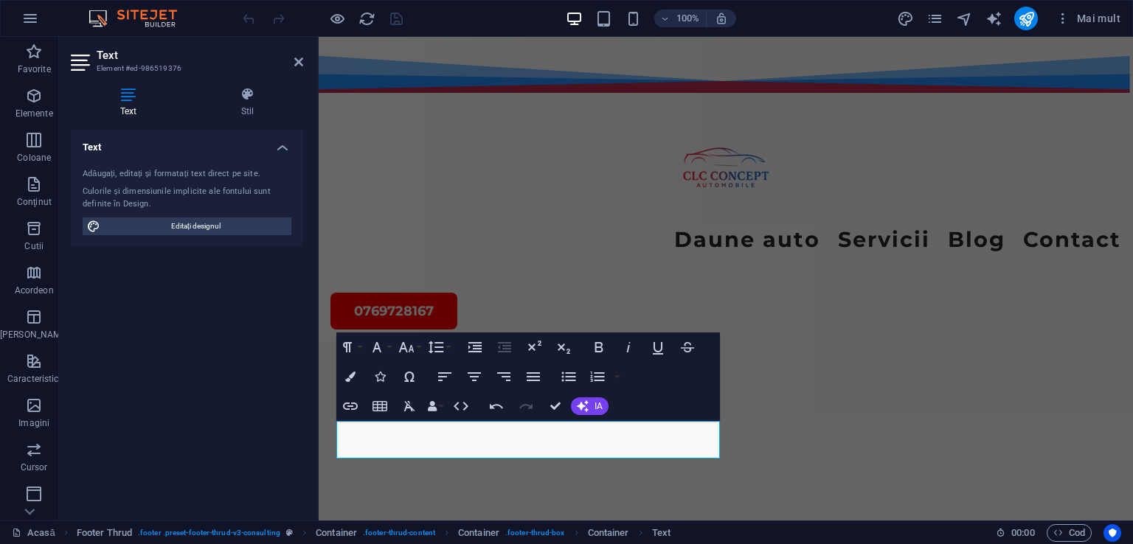
scroll to position [0, 0]
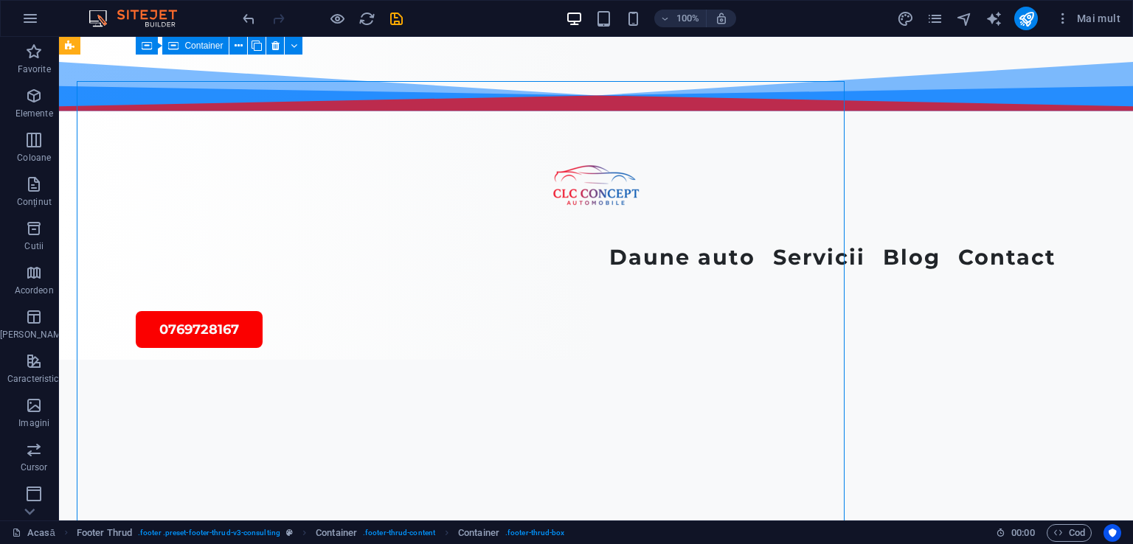
scroll to position [5444, 0]
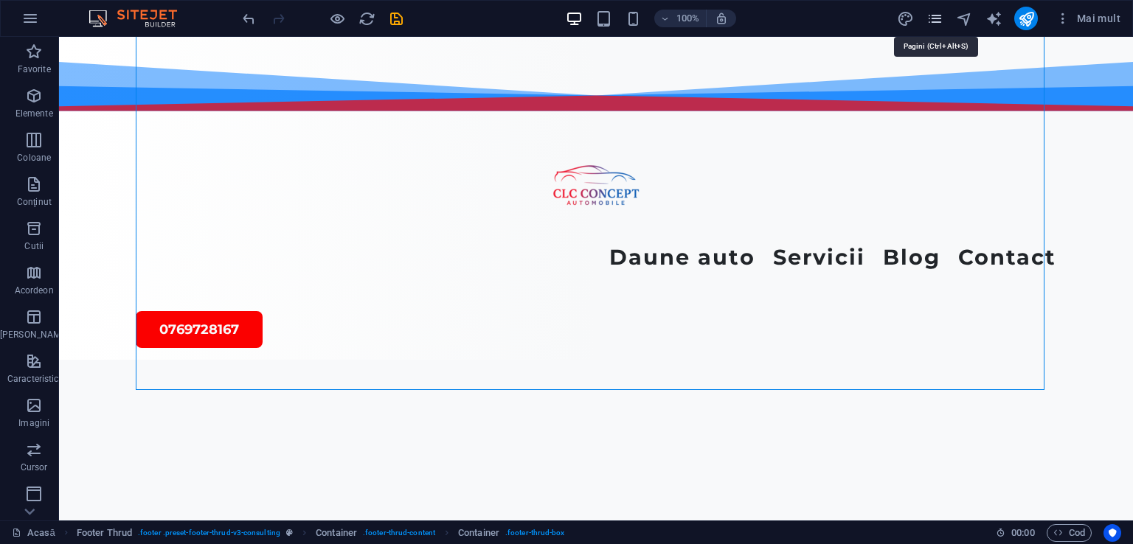
click at [937, 10] on icon "pagini" at bounding box center [934, 18] width 17 height 17
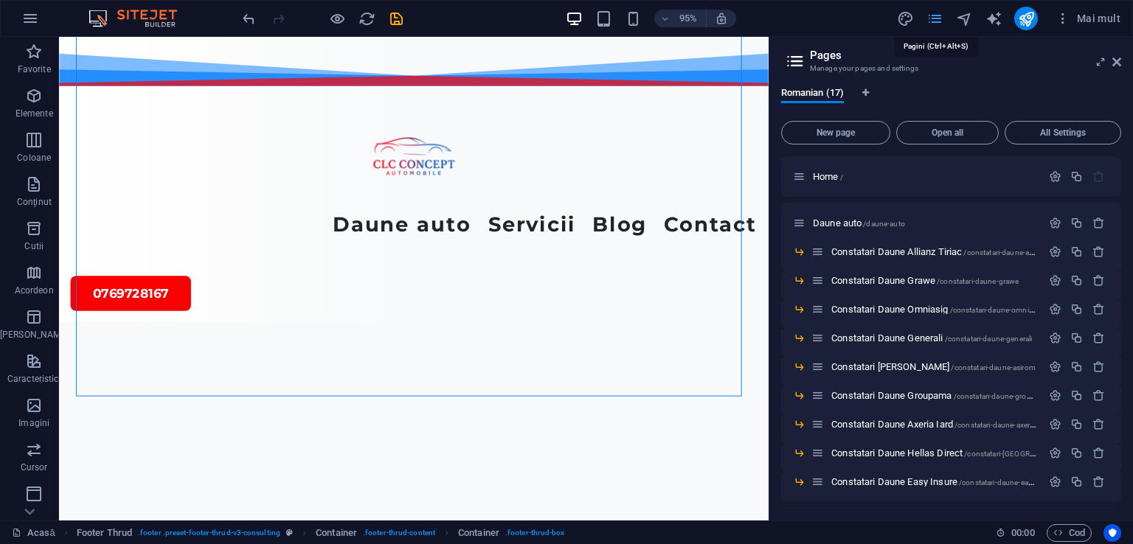
scroll to position [5801, 0]
click at [932, 254] on font "Constatari Daune Allianz Tiriac" at bounding box center [896, 251] width 131 height 11
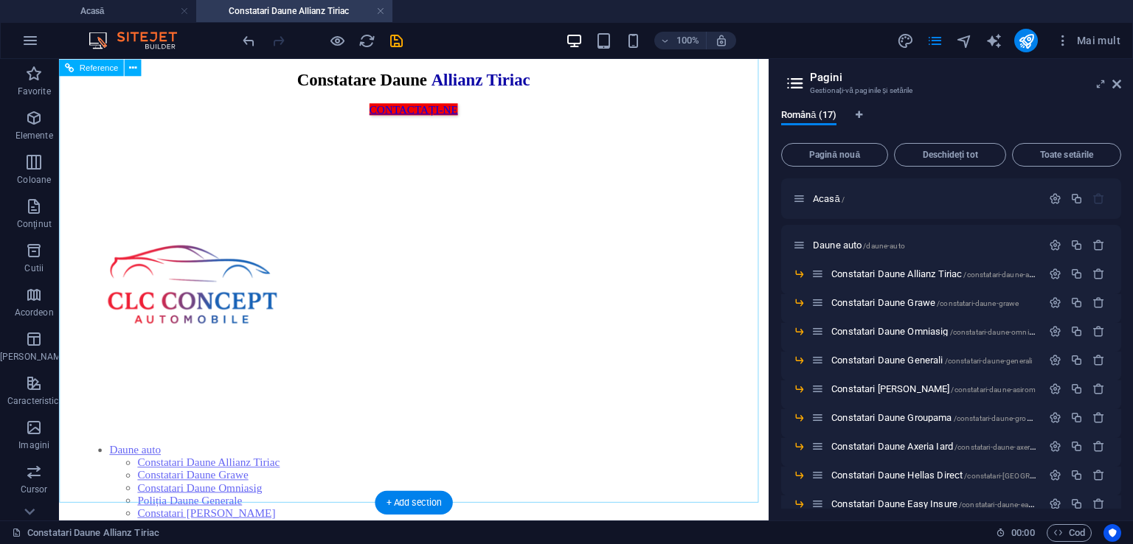
scroll to position [1092, 0]
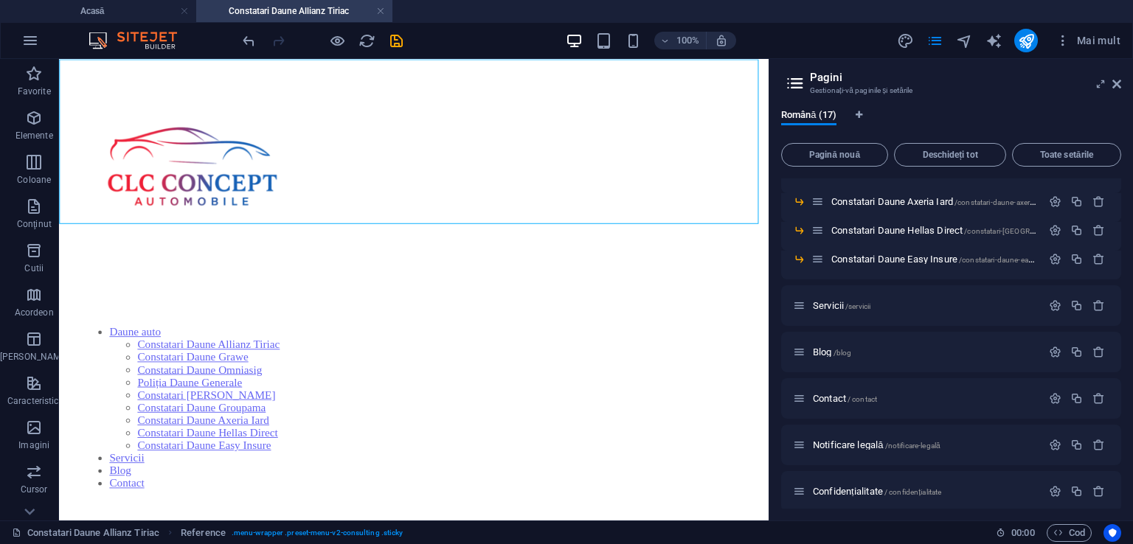
scroll to position [300, 0]
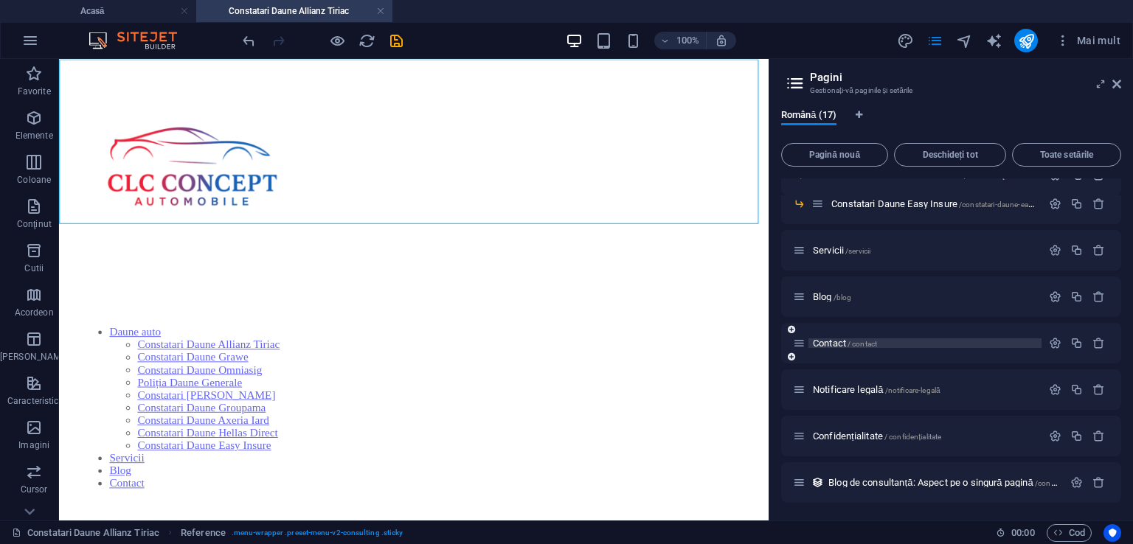
click at [827, 342] on font "Contact" at bounding box center [829, 343] width 33 height 11
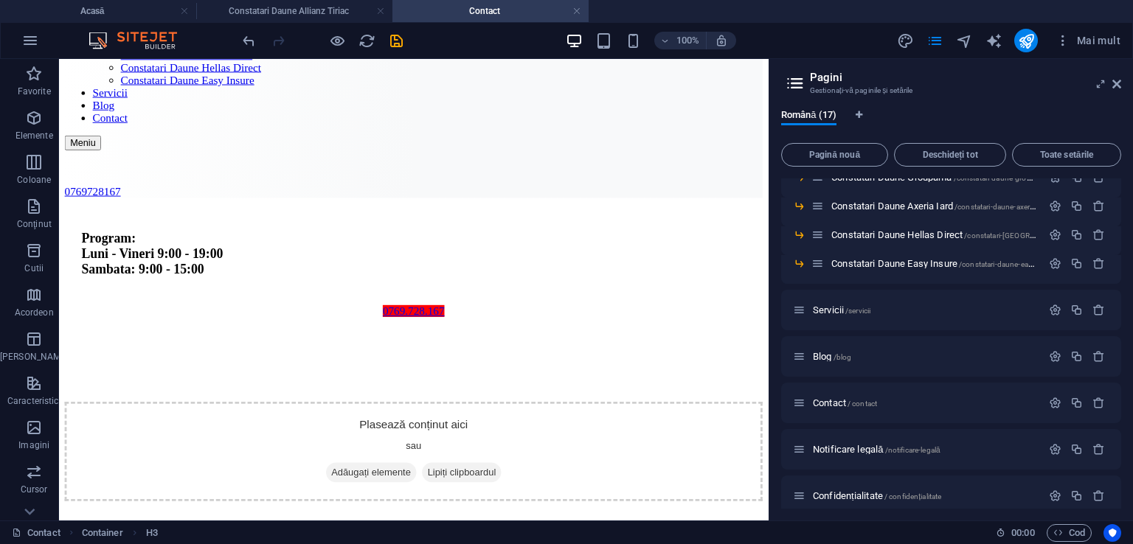
scroll to position [307, 0]
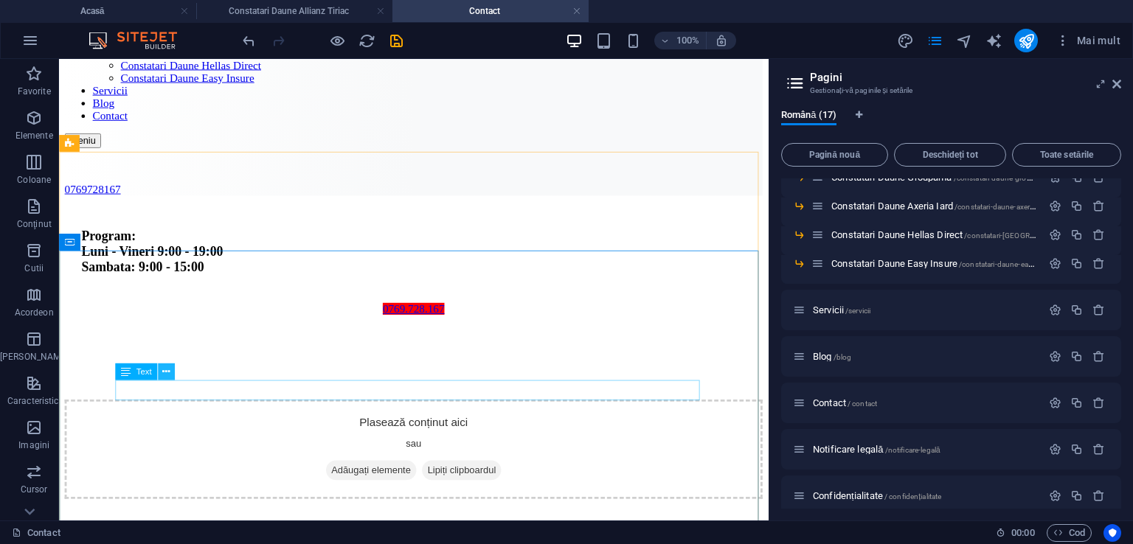
click at [166, 370] on icon at bounding box center [165, 371] width 7 height 15
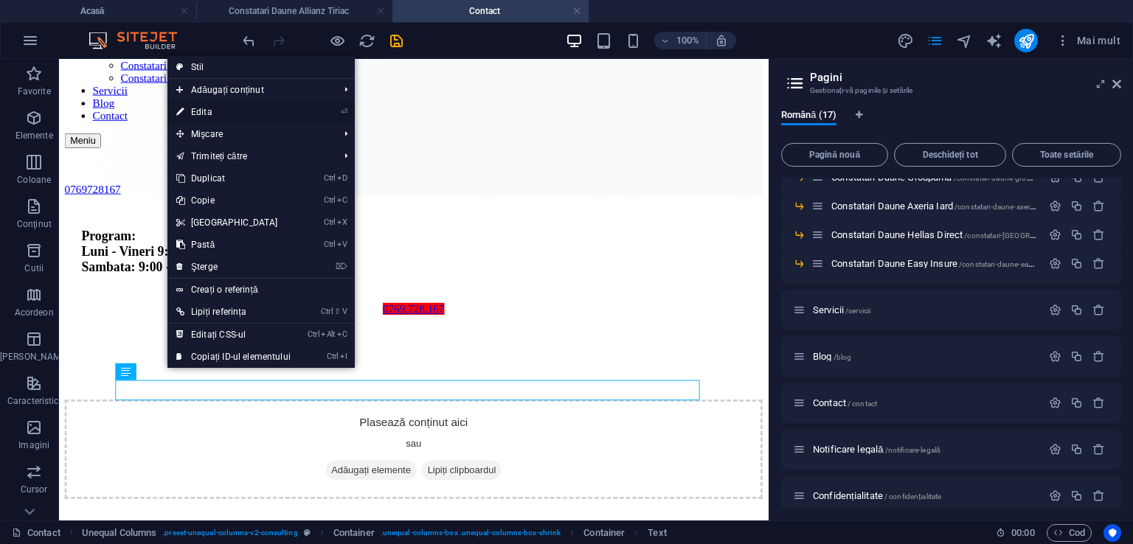
click at [197, 111] on font "Edita" at bounding box center [201, 112] width 21 height 10
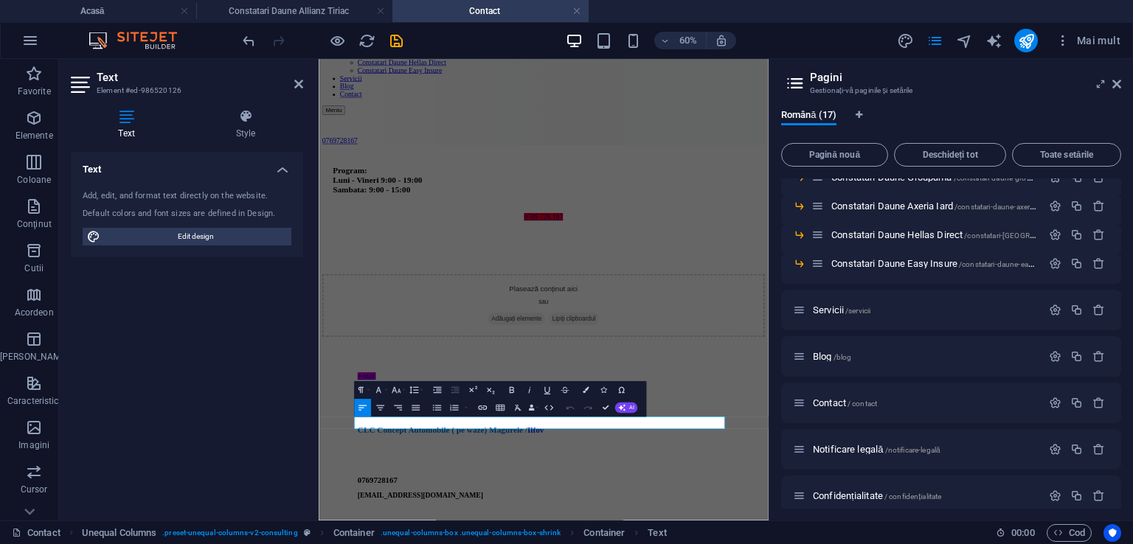
scroll to position [48, 0]
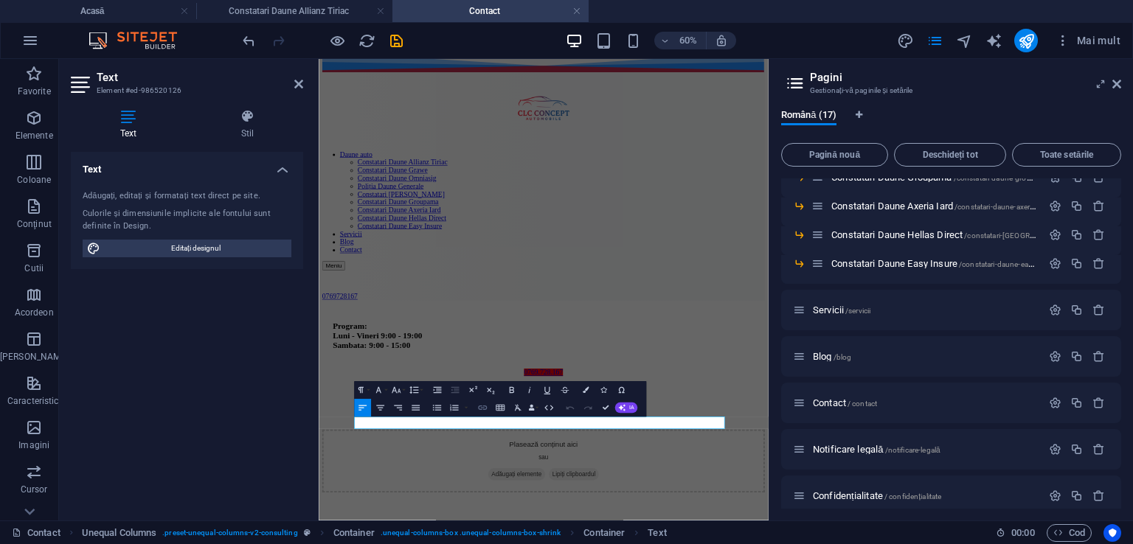
click at [482, 408] on icon "button" at bounding box center [482, 408] width 9 height 4
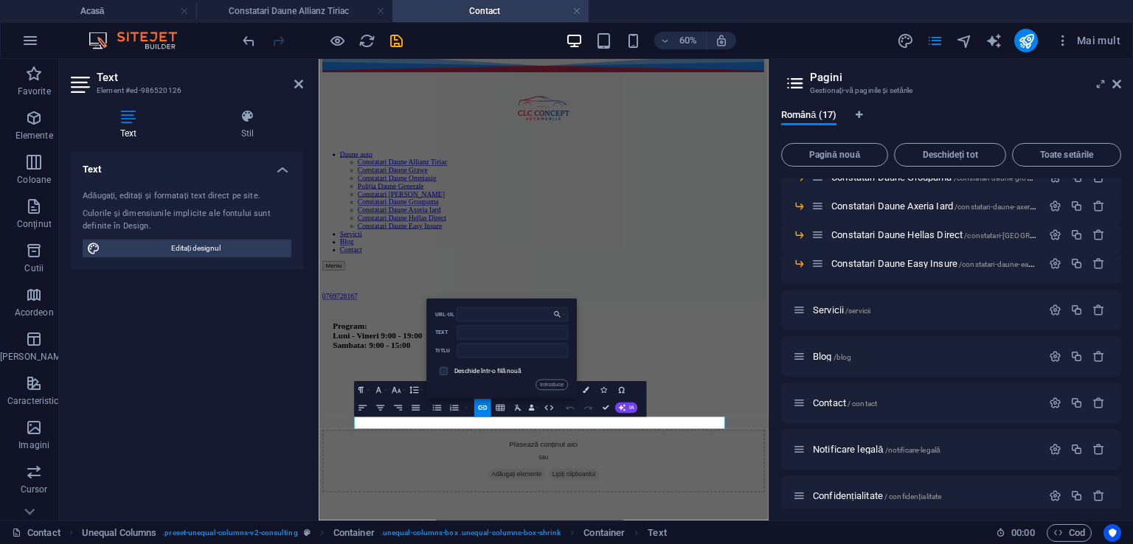
type input "[URL][DOMAIN_NAME]"
click at [552, 381] on font "Introduce" at bounding box center [552, 385] width 24 height 10
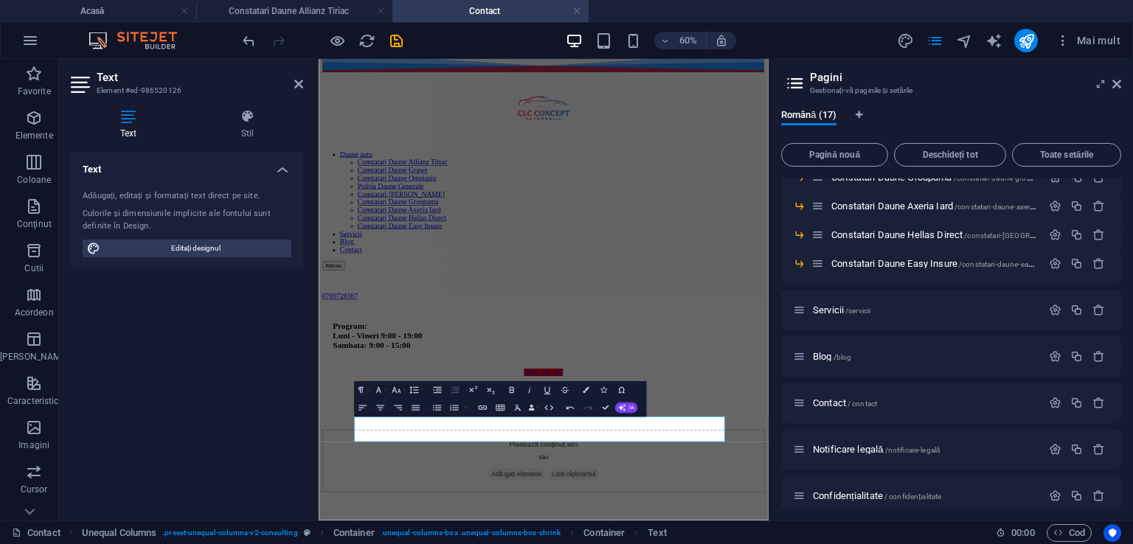
scroll to position [0, 0]
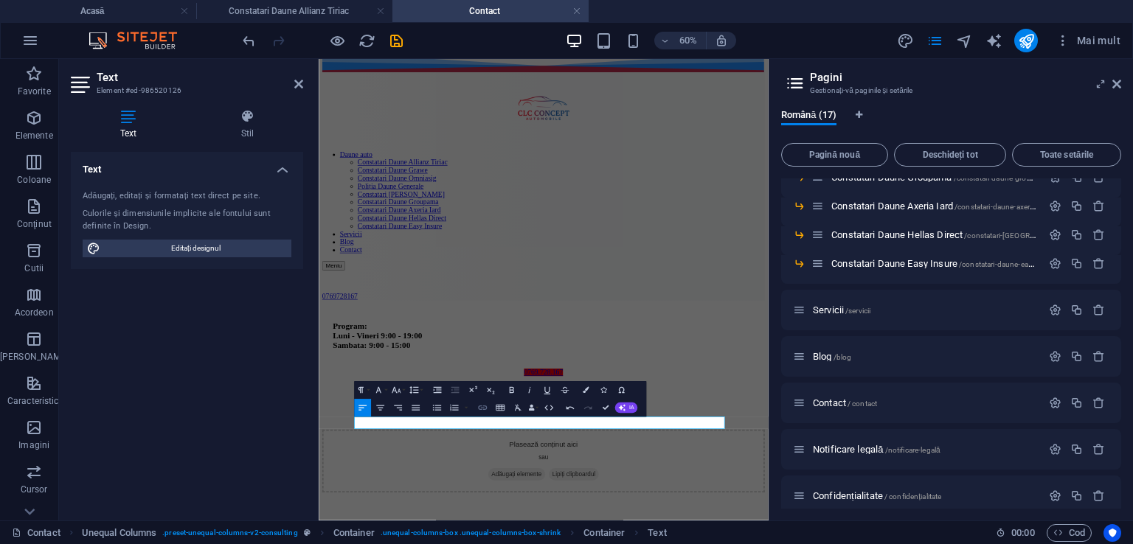
click at [481, 408] on icon "button" at bounding box center [482, 408] width 9 height 4
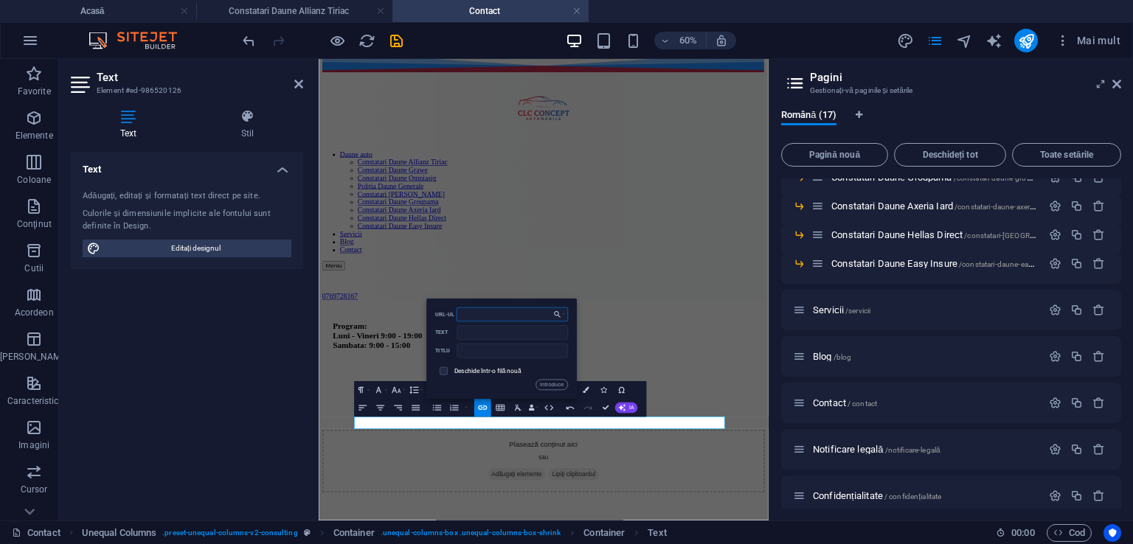
paste input "[URL][DOMAIN_NAME]"
type input "[URL][DOMAIN_NAME]"
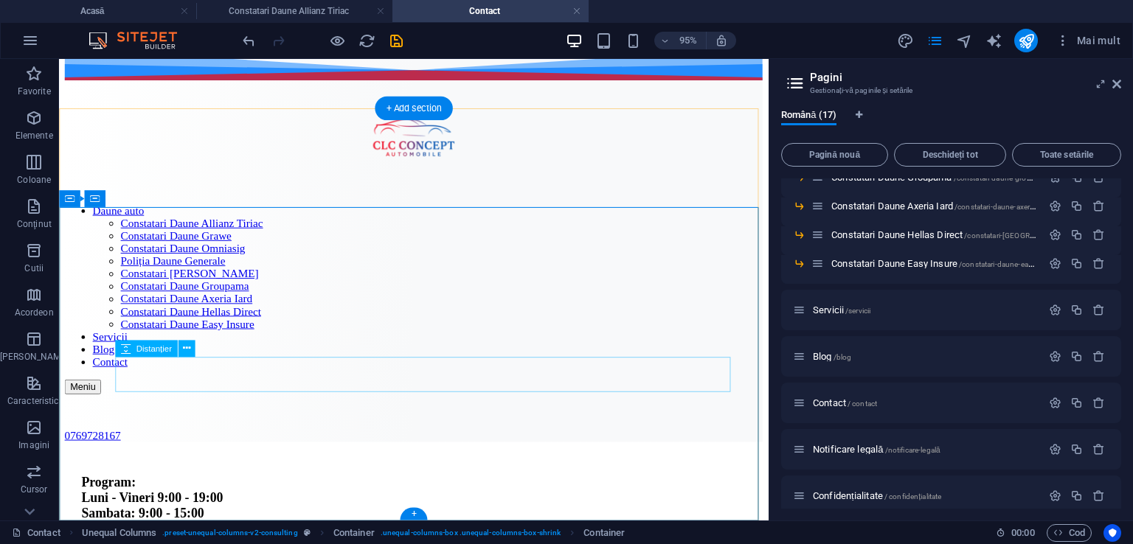
scroll to position [353, 0]
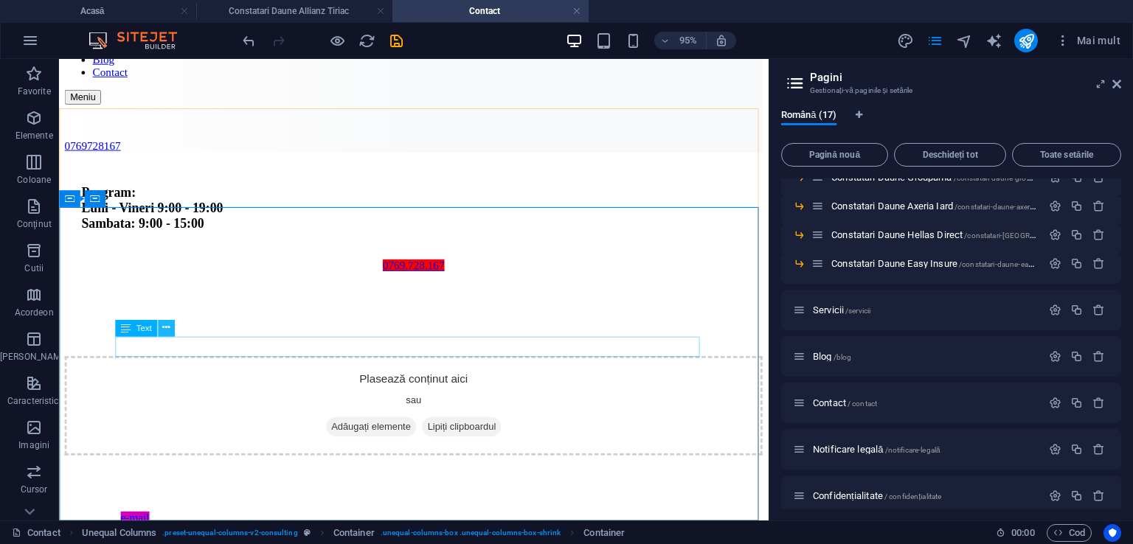
click at [164, 326] on icon at bounding box center [165, 328] width 7 height 15
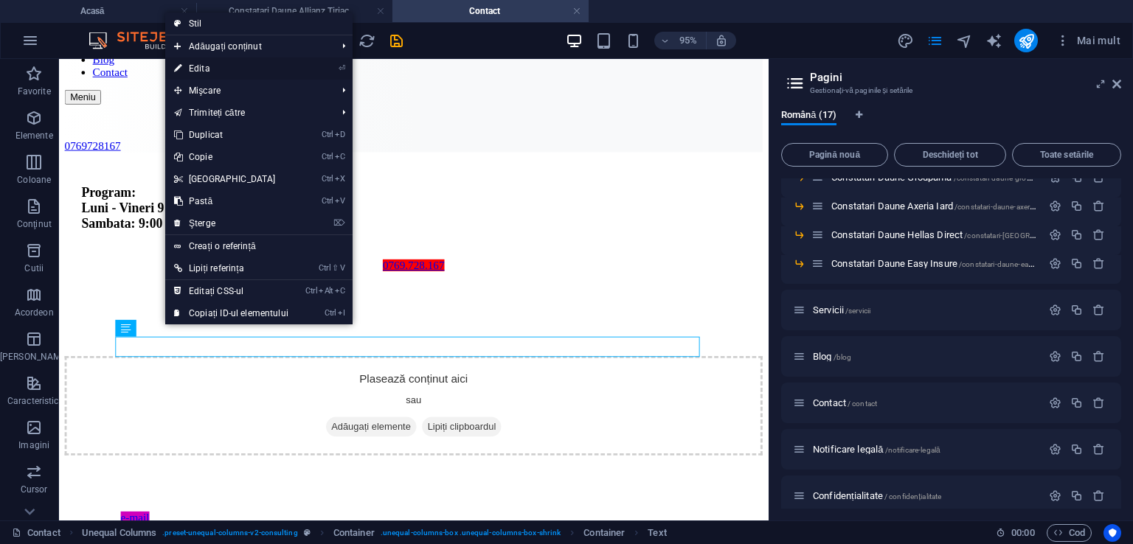
click at [193, 72] on font "Edita" at bounding box center [199, 68] width 21 height 10
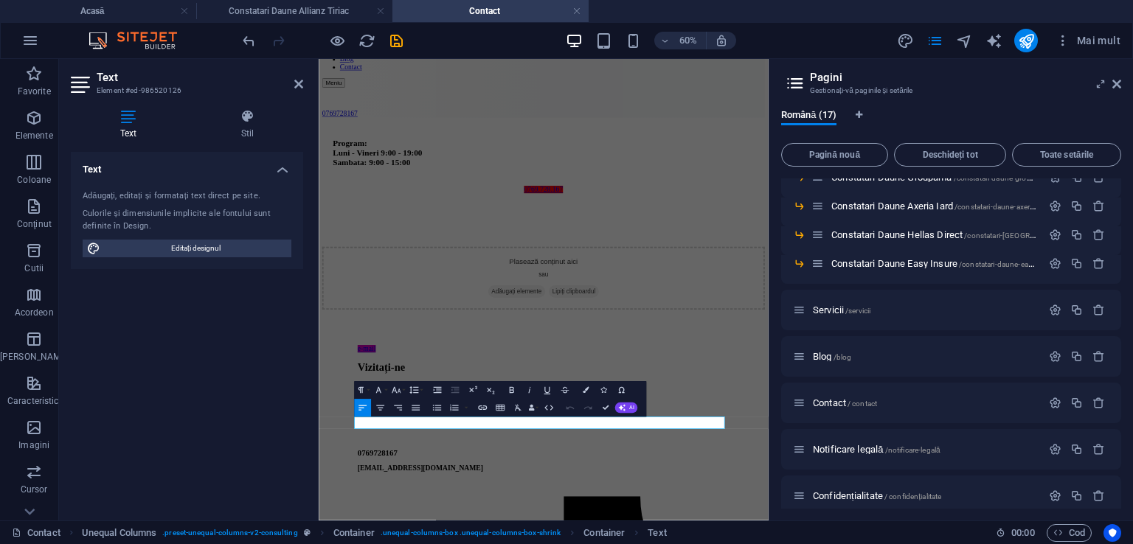
scroll to position [48, 0]
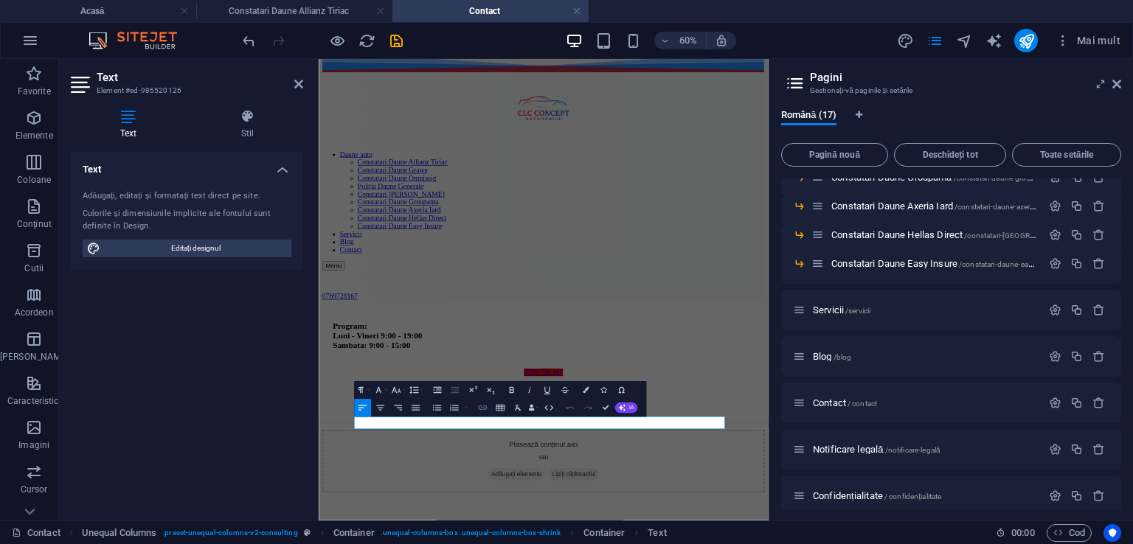
click at [482, 405] on icon "button" at bounding box center [482, 408] width 10 height 10
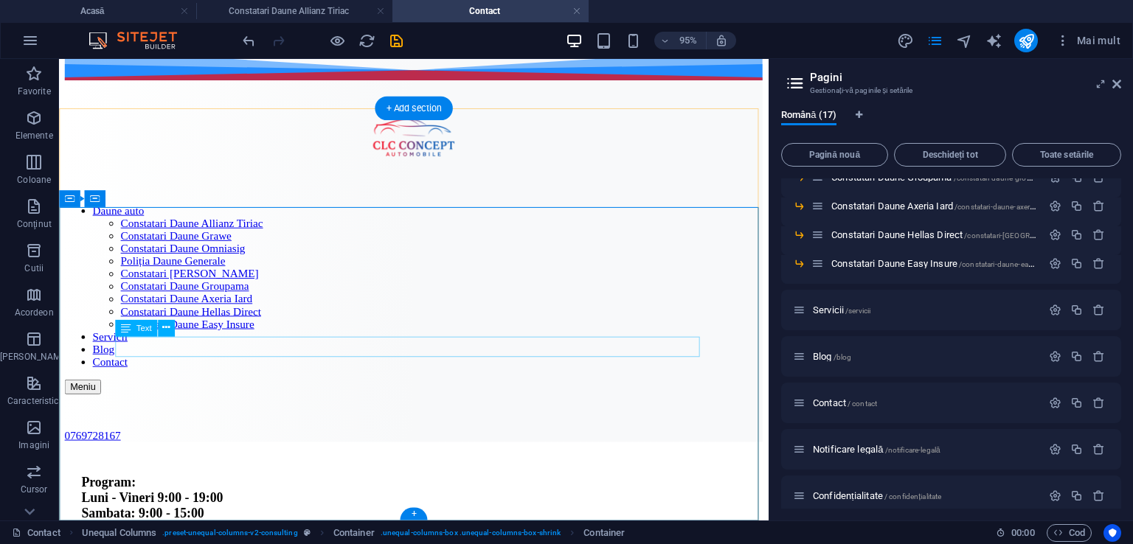
scroll to position [353, 0]
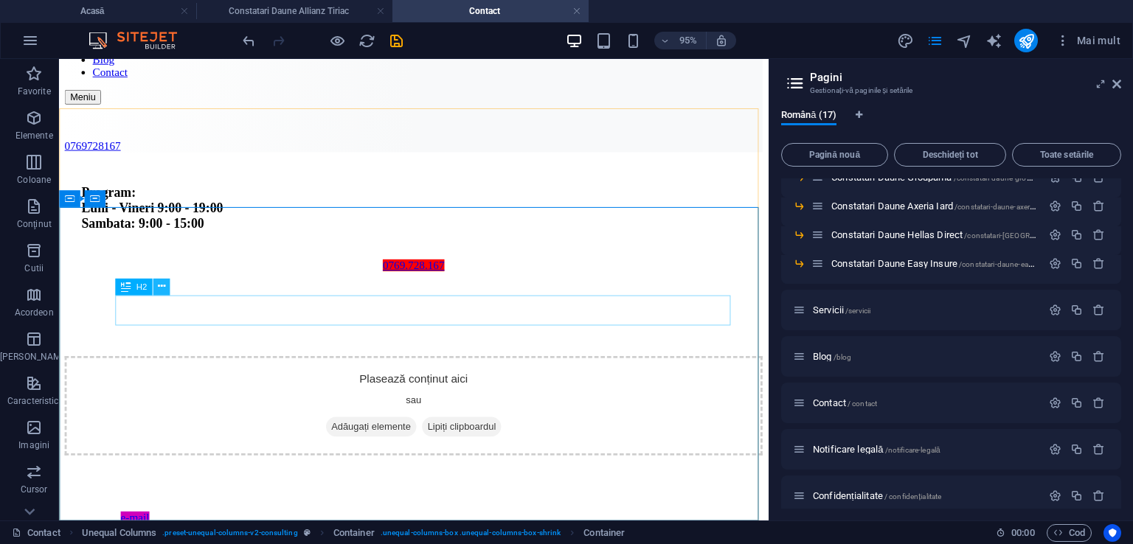
click at [162, 287] on icon at bounding box center [161, 286] width 7 height 15
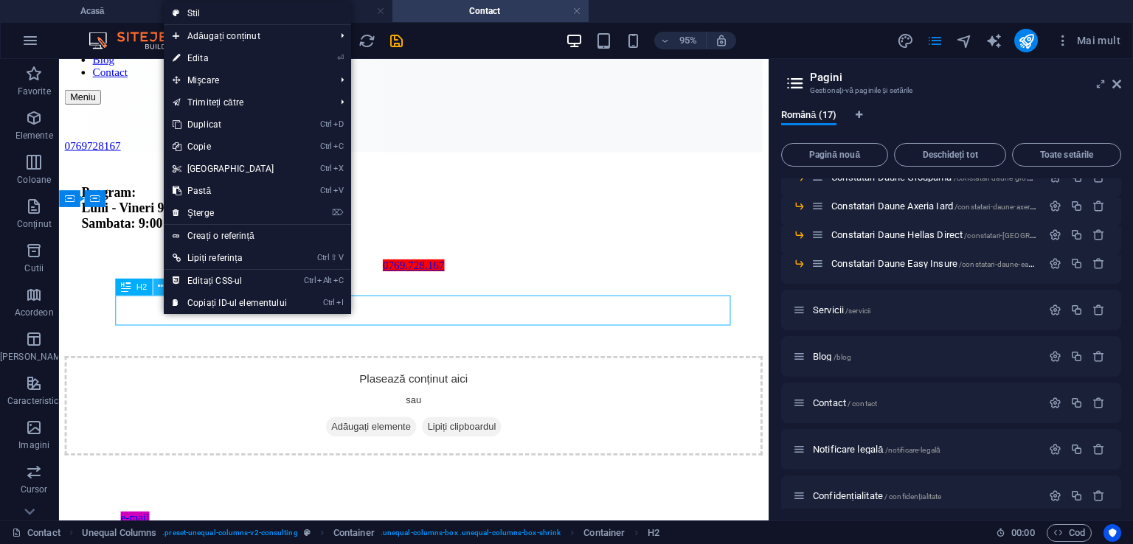
click at [162, 287] on icon at bounding box center [161, 286] width 7 height 15
click at [199, 59] on font "Edita" at bounding box center [197, 58] width 21 height 10
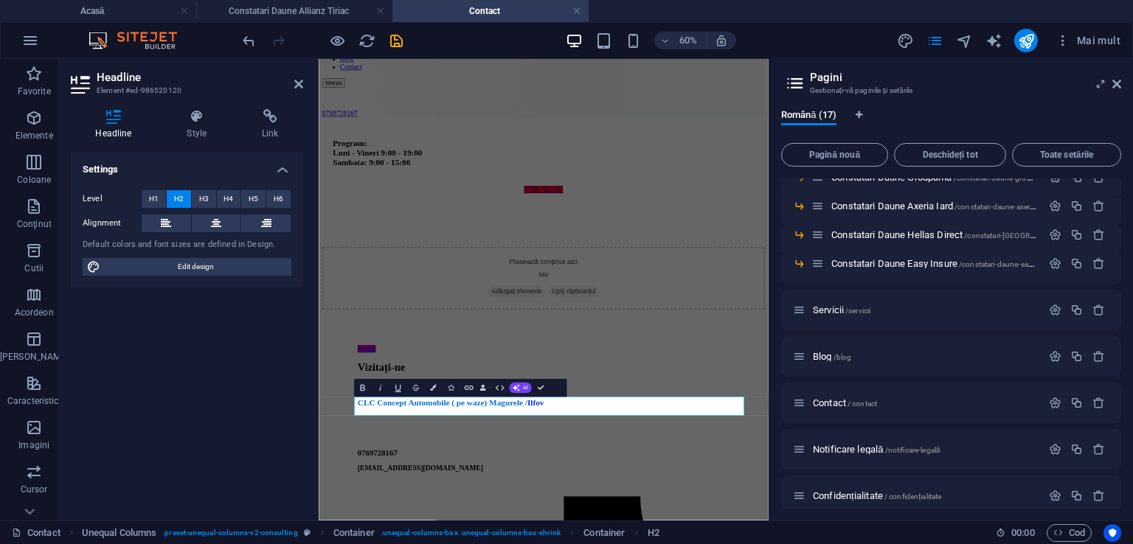
scroll to position [38, 0]
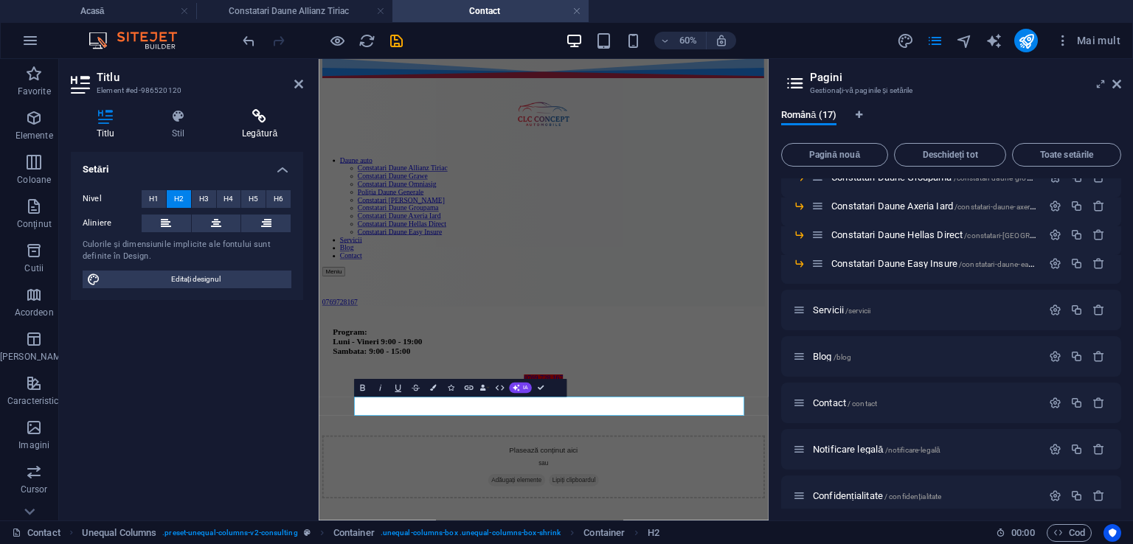
click at [262, 126] on h4 "Legătură" at bounding box center [259, 124] width 87 height 31
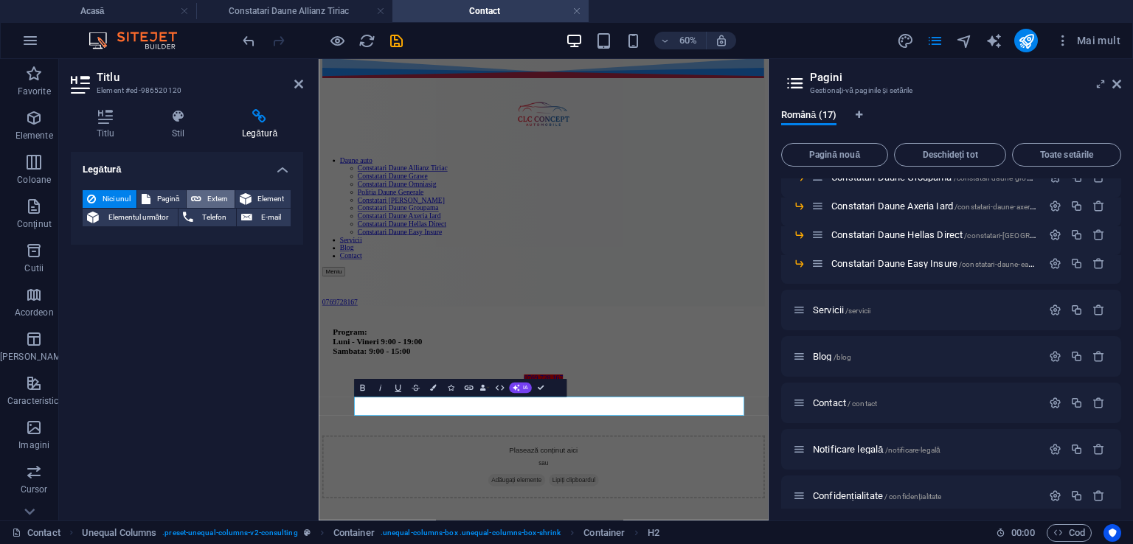
click at [221, 201] on font "Extern" at bounding box center [217, 199] width 21 height 8
select select "blank"
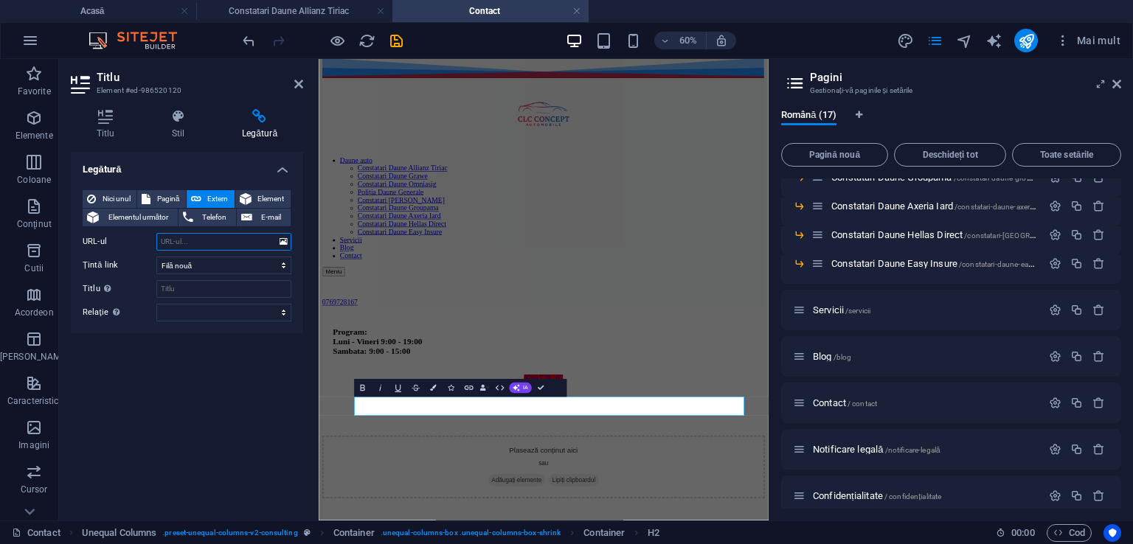
paste input "[URL][DOMAIN_NAME]"
type input "[URL][DOMAIN_NAME]"
click at [189, 291] on input "Titlu Descrierea suplimentară a linkului nu trebuie să fie aceeași cu textul li…" at bounding box center [223, 289] width 135 height 18
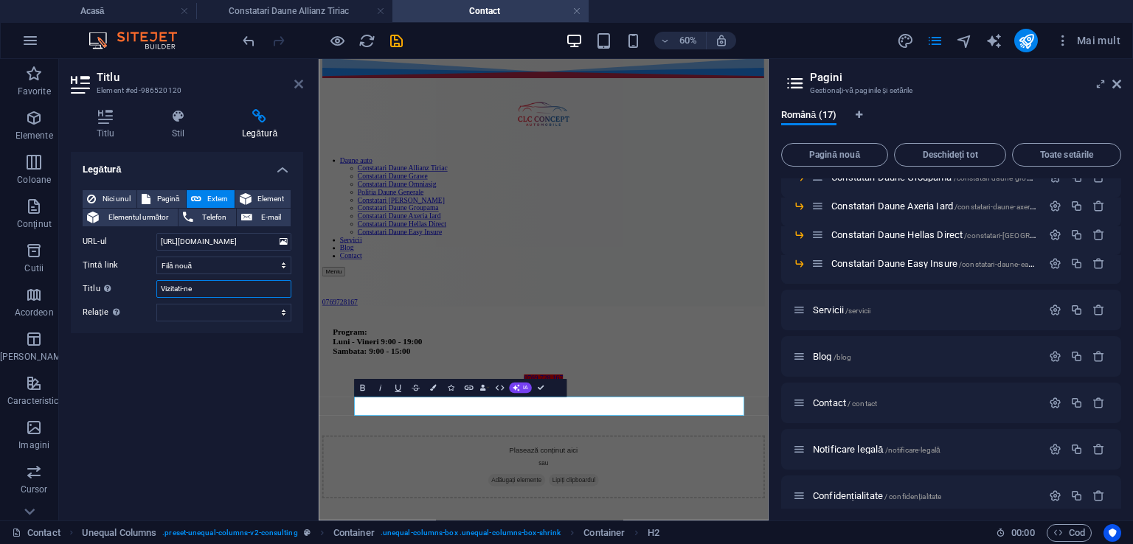
type input "Vizitati-ne"
click at [297, 81] on icon at bounding box center [298, 84] width 9 height 12
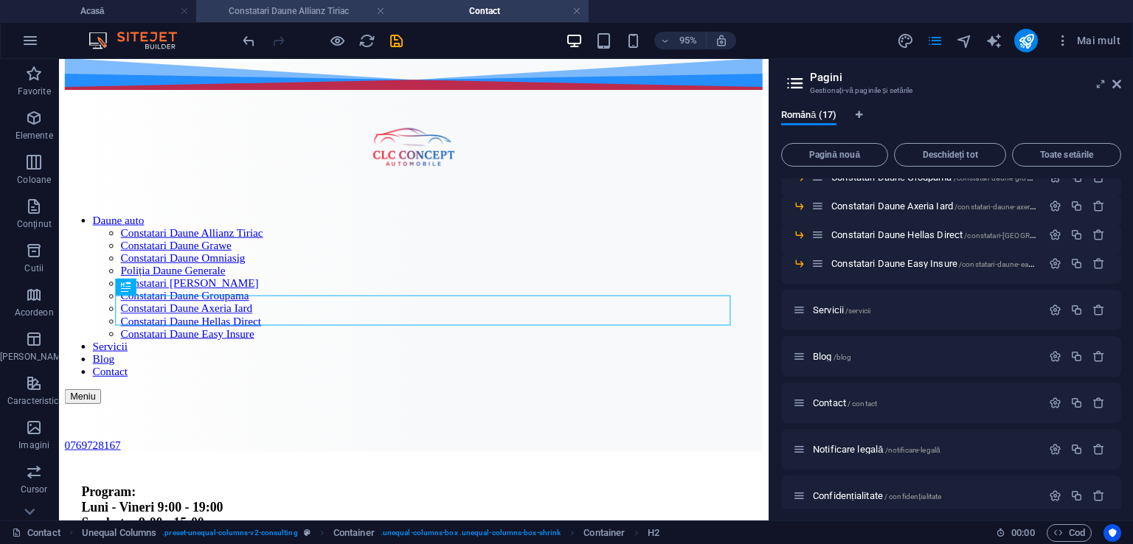
scroll to position [353, 0]
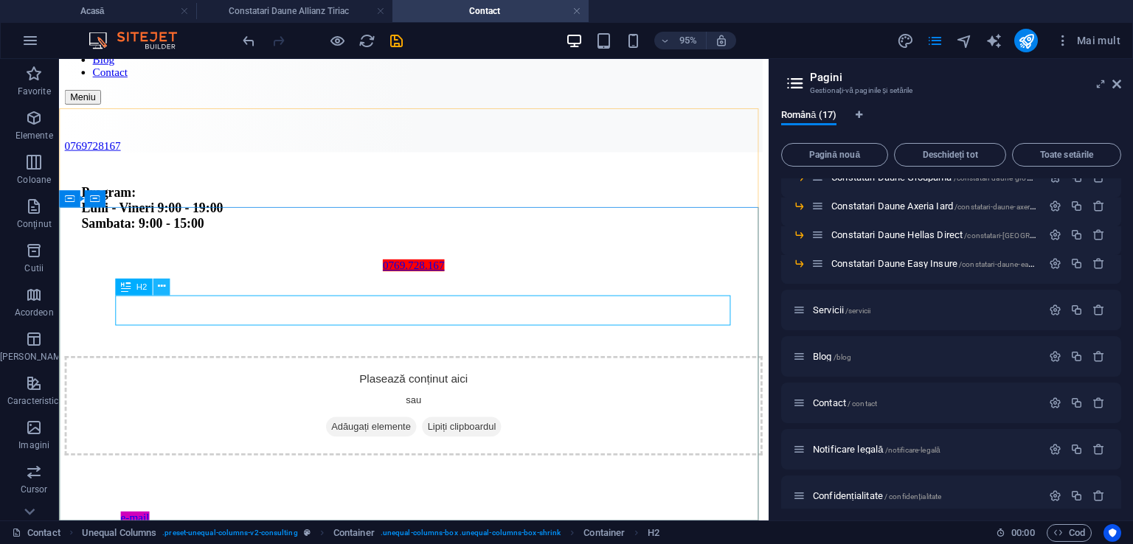
click at [162, 283] on icon at bounding box center [161, 286] width 7 height 15
click at [164, 324] on icon at bounding box center [165, 328] width 7 height 15
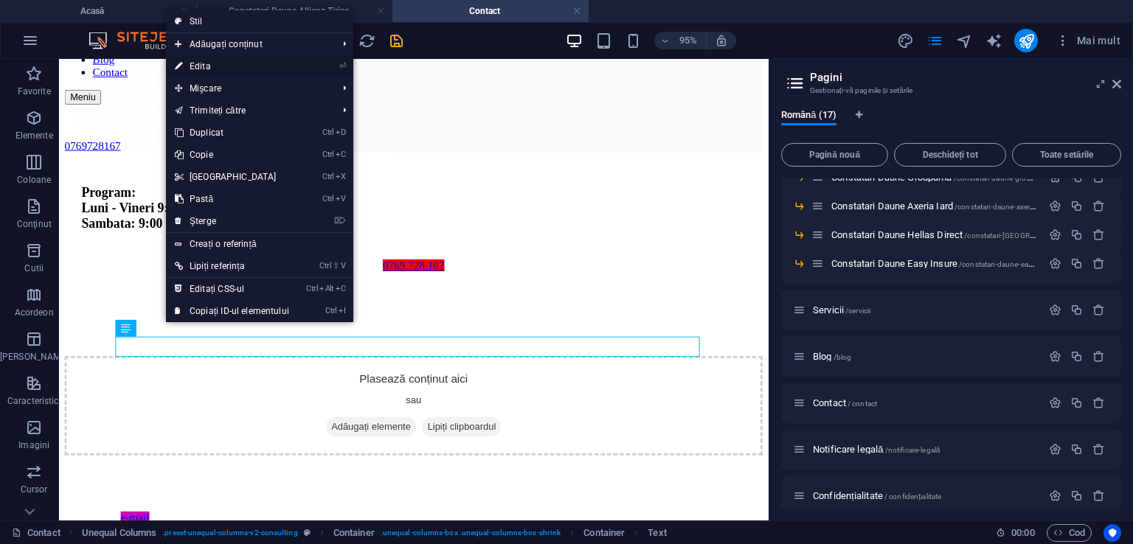
click at [195, 60] on link "⏎ Edita" at bounding box center [232, 66] width 132 height 22
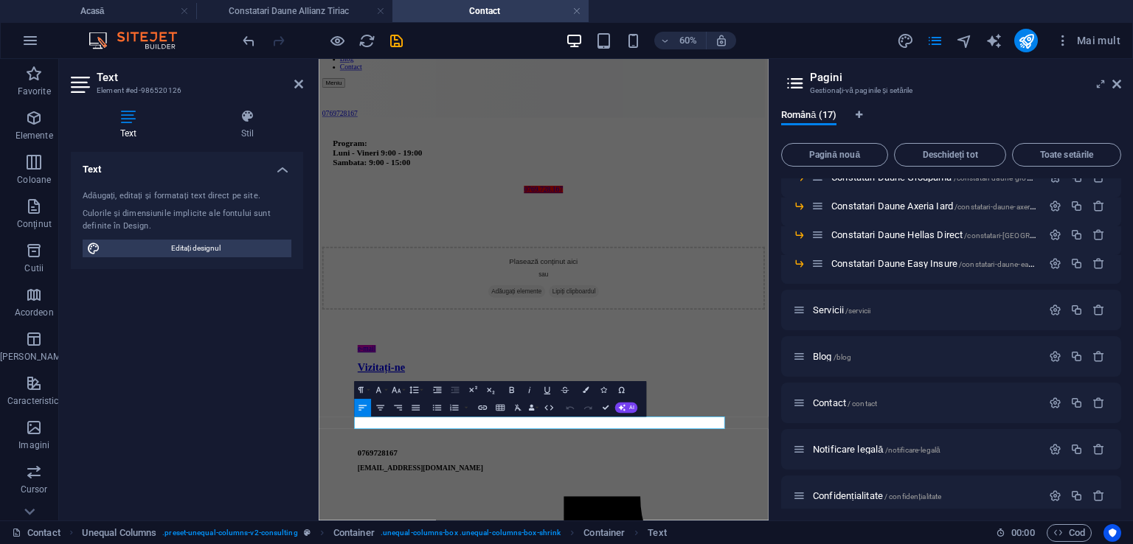
scroll to position [48, 0]
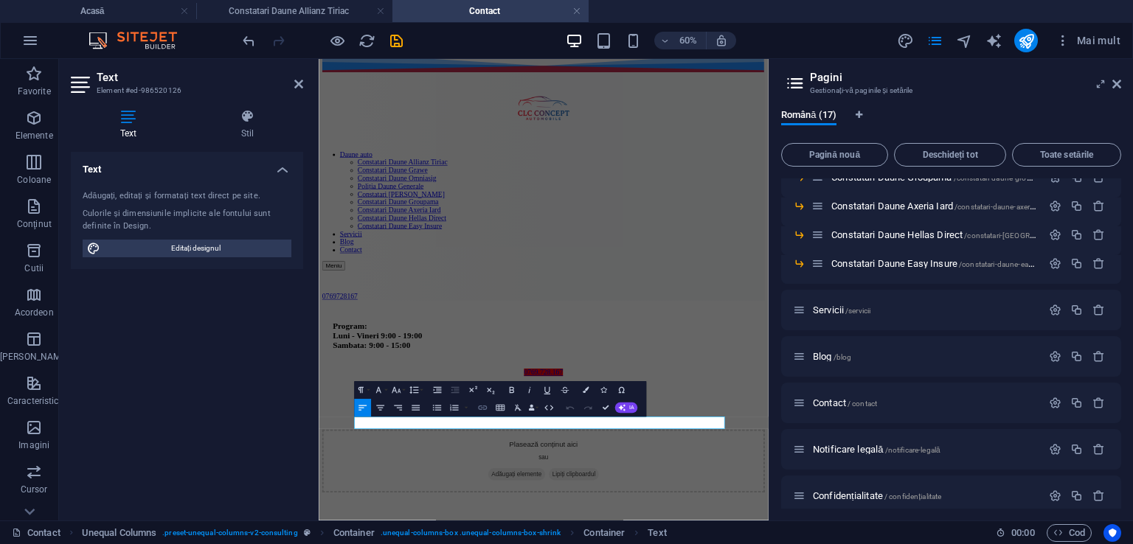
click at [485, 407] on icon "button" at bounding box center [482, 408] width 10 height 10
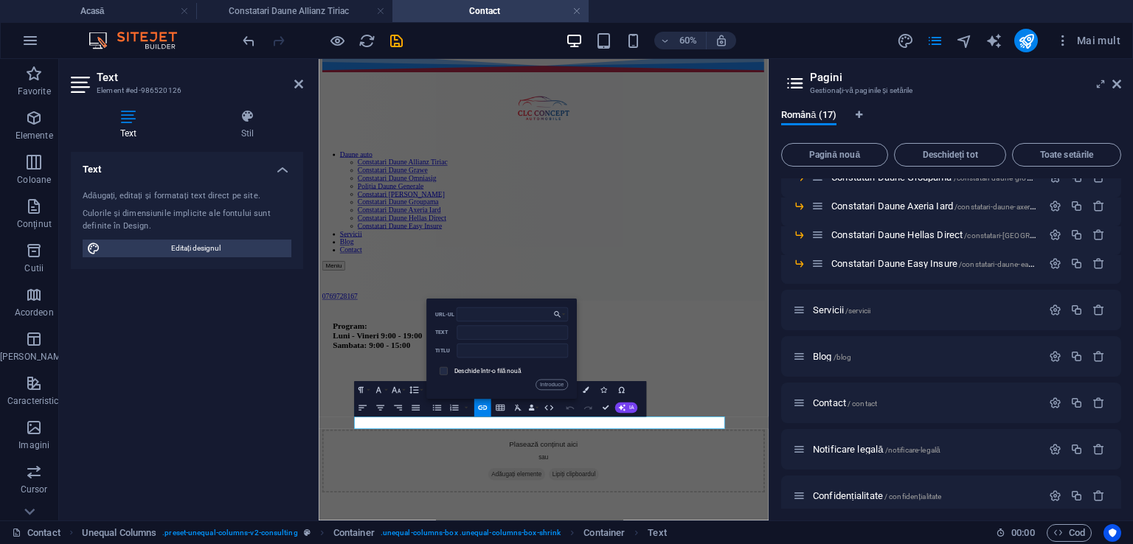
click at [441, 368] on input "checkbox" at bounding box center [442, 370] width 8 height 8
checkbox input "true"
paste input "[URL][DOMAIN_NAME]"
type input "[URL][DOMAIN_NAME]"
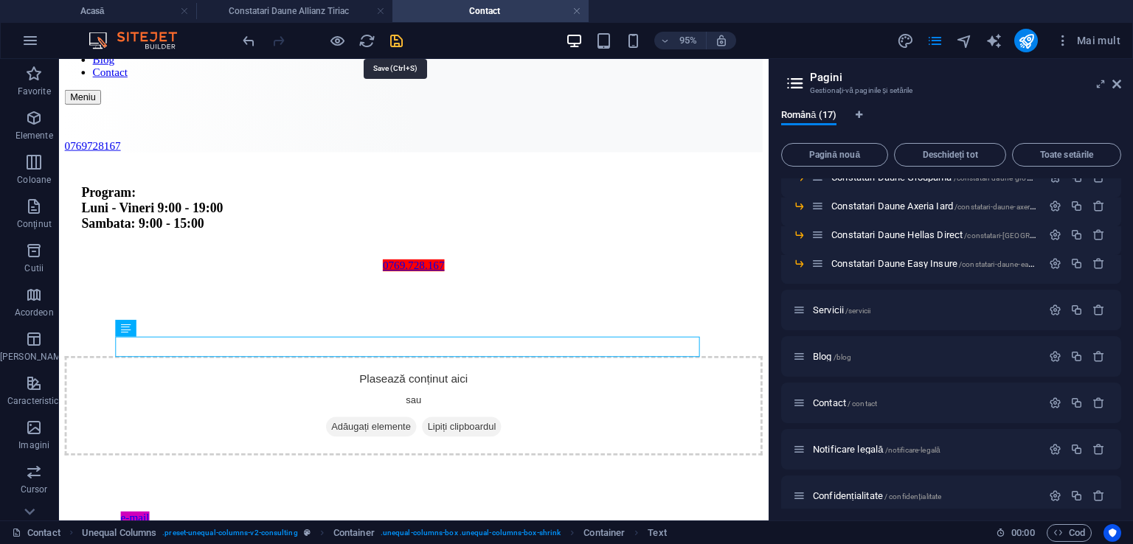
click at [395, 42] on icon "salva" at bounding box center [396, 40] width 17 height 17
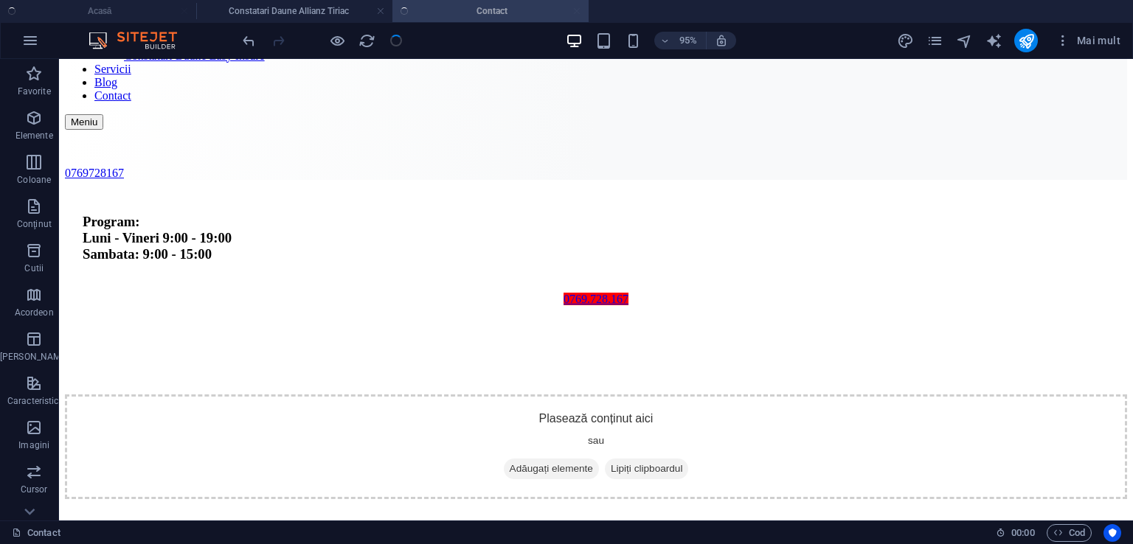
scroll to position [316, 0]
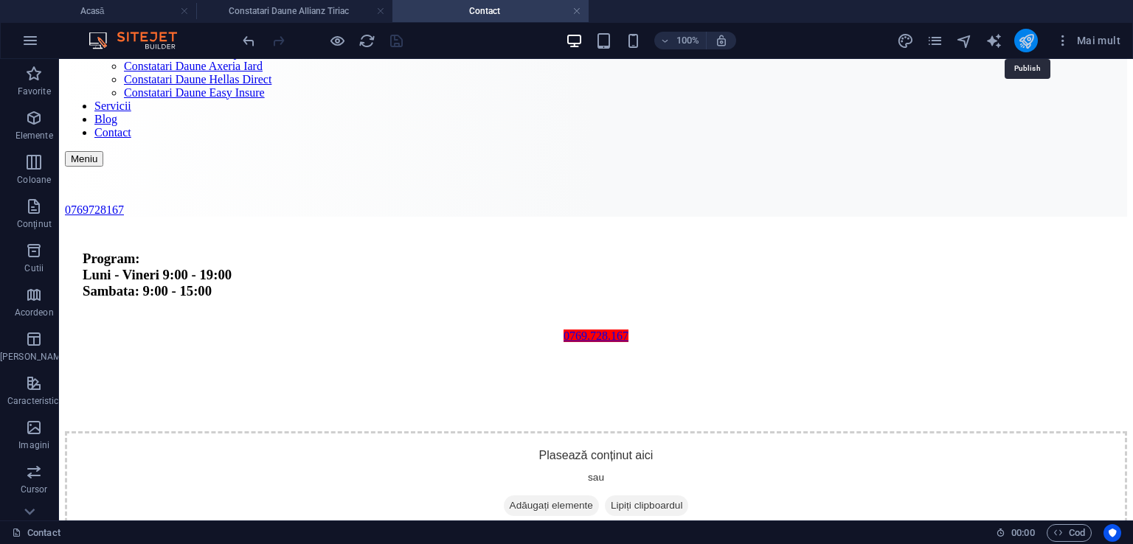
click at [1024, 36] on icon "publica" at bounding box center [1026, 40] width 17 height 17
